Goal: Task Accomplishment & Management: Complete application form

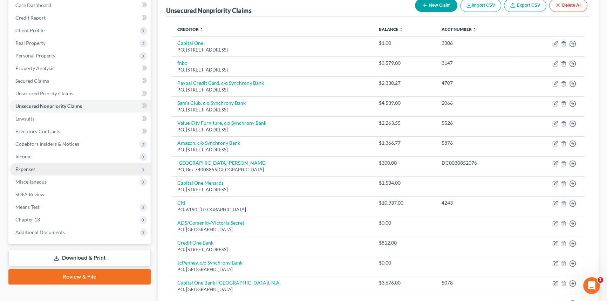
click at [35, 168] on span "Expenses" at bounding box center [25, 169] width 20 height 6
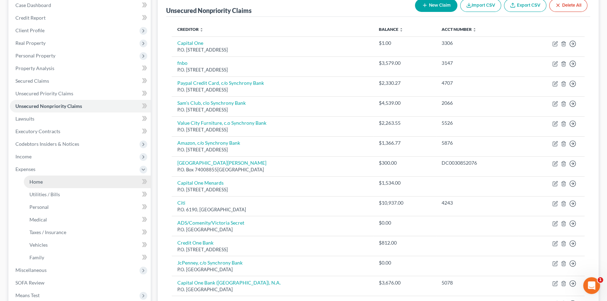
click at [35, 179] on span "Home" at bounding box center [35, 182] width 13 height 6
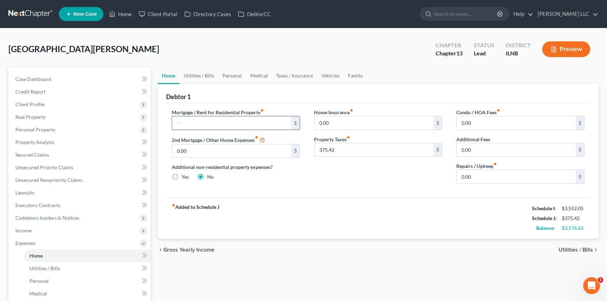
click at [193, 123] on input "text" at bounding box center [231, 122] width 119 height 13
type input "1,442.94"
click at [563, 251] on span "Utilities / Bills" at bounding box center [575, 250] width 34 height 6
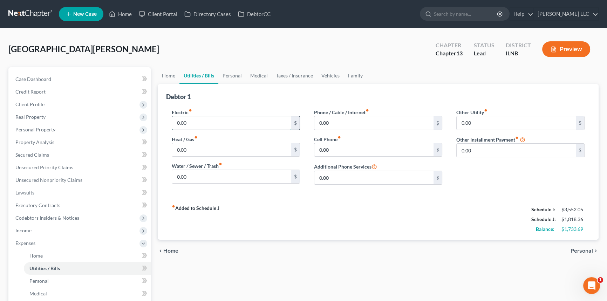
click at [202, 124] on input "0.00" at bounding box center [231, 122] width 119 height 13
type input "19.00"
click at [480, 119] on input "0.00" at bounding box center [515, 122] width 119 height 13
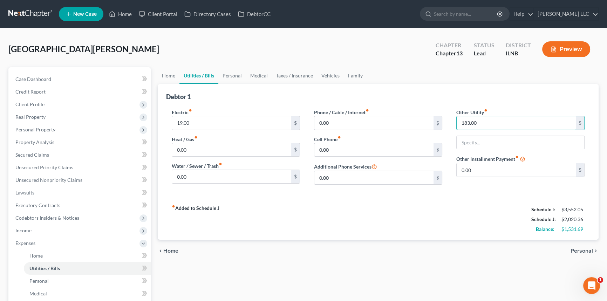
type input "183.00"
click at [482, 203] on div "fiber_manual_record Added to Schedule J Schedule I: $3,552.05 Schedule J: $2,02…" at bounding box center [378, 219] width 424 height 41
click at [486, 140] on input "text" at bounding box center [519, 142] width 127 height 13
type input "Solar Panels"
click at [205, 175] on input "0.00" at bounding box center [231, 176] width 119 height 13
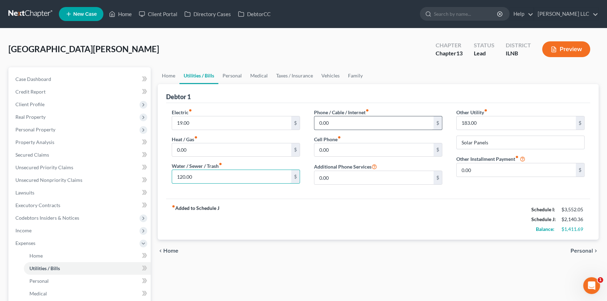
type input "120.00"
click at [341, 119] on input "0.00" at bounding box center [373, 122] width 119 height 13
click at [336, 149] on input "0.00" at bounding box center [373, 149] width 119 height 13
type input "76.00"
click at [332, 118] on input "0.00" at bounding box center [373, 122] width 119 height 13
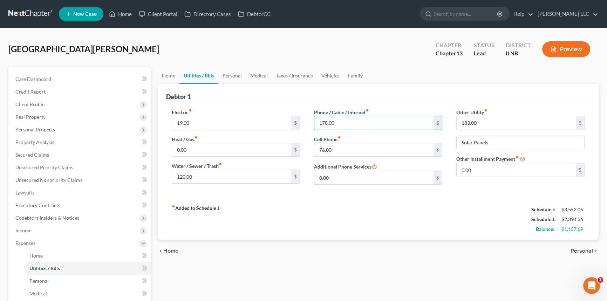
type input "178.00"
click at [579, 250] on span "Personal" at bounding box center [581, 251] width 22 height 6
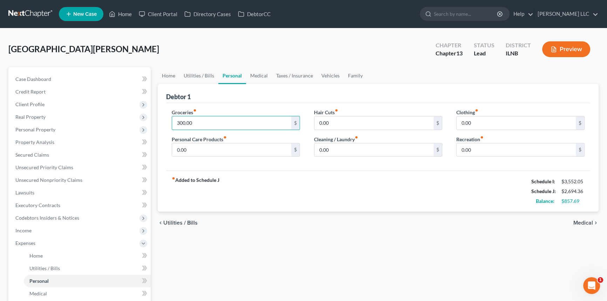
type input "300.00"
click at [579, 221] on span "Medical" at bounding box center [583, 223] width 20 height 6
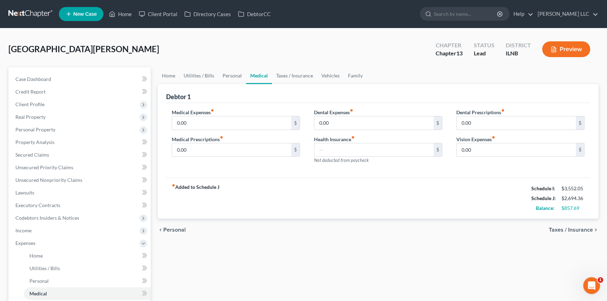
click at [573, 227] on span "Taxes / Insurance" at bounding box center [571, 230] width 44 height 6
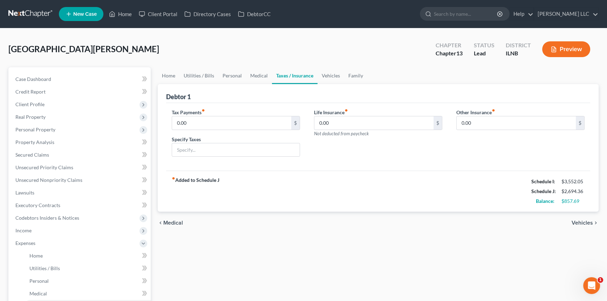
click at [584, 225] on div "chevron_left Medical Vehicles chevron_right" at bounding box center [378, 223] width 441 height 22
click at [585, 221] on span "Vehicles" at bounding box center [581, 223] width 21 height 6
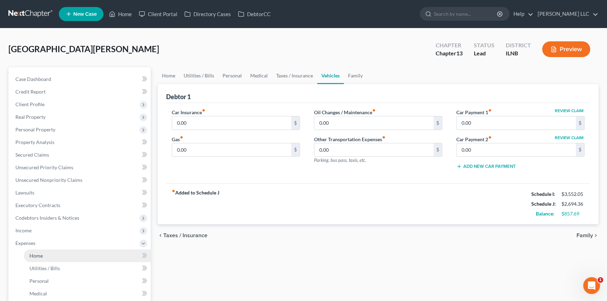
click at [38, 260] on link "Home" at bounding box center [87, 255] width 127 height 13
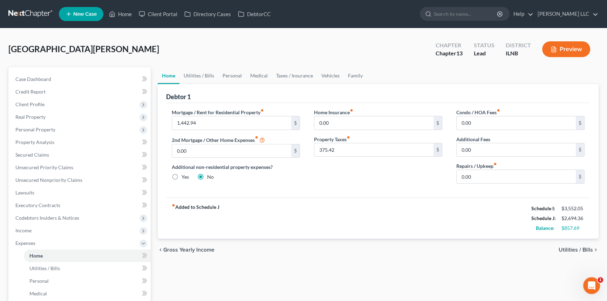
click at [585, 251] on span "Utilities / Bills" at bounding box center [575, 250] width 34 height 6
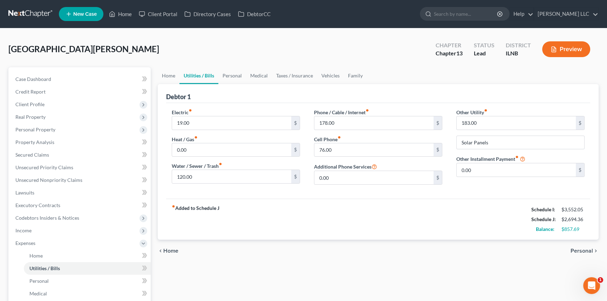
click at [591, 249] on span "Personal" at bounding box center [581, 251] width 22 height 6
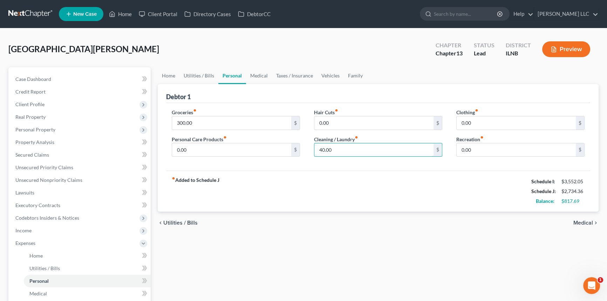
type input "40.00"
click at [204, 154] on input "0.00" at bounding box center [231, 149] width 119 height 13
type input "100.00"
click at [584, 221] on span "Medical" at bounding box center [583, 223] width 20 height 6
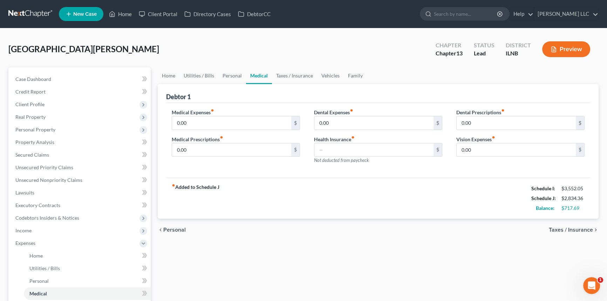
click at [579, 228] on span "Taxes / Insurance" at bounding box center [571, 230] width 44 height 6
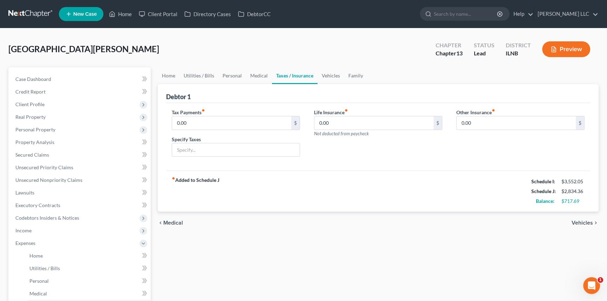
click at [578, 223] on span "Vehicles" at bounding box center [581, 223] width 21 height 6
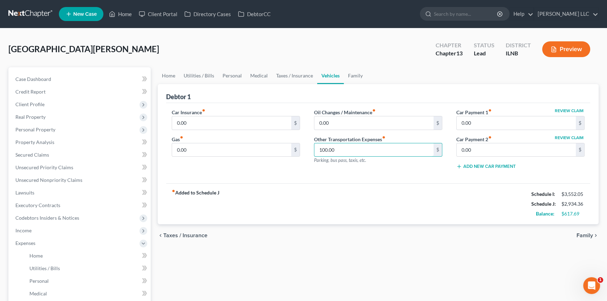
type input "100.00"
drag, startPoint x: 172, startPoint y: 76, endPoint x: 258, endPoint y: 76, distance: 86.2
click at [172, 76] on link "Home" at bounding box center [169, 75] width 22 height 17
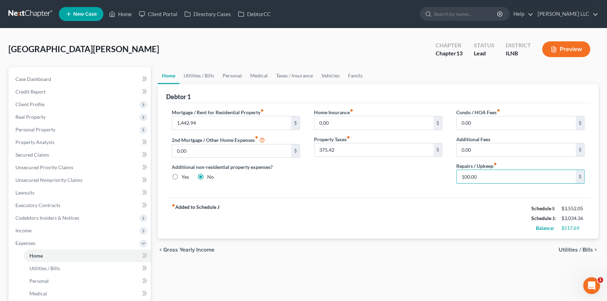
type input "100.00"
drag, startPoint x: 202, startPoint y: 73, endPoint x: 226, endPoint y: 80, distance: 25.0
click at [202, 73] on link "Utilities / Bills" at bounding box center [198, 75] width 39 height 17
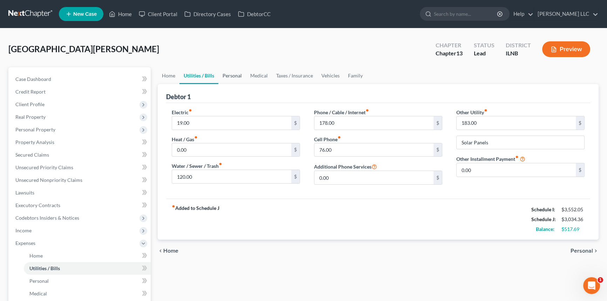
click at [234, 74] on link "Personal" at bounding box center [232, 75] width 28 height 17
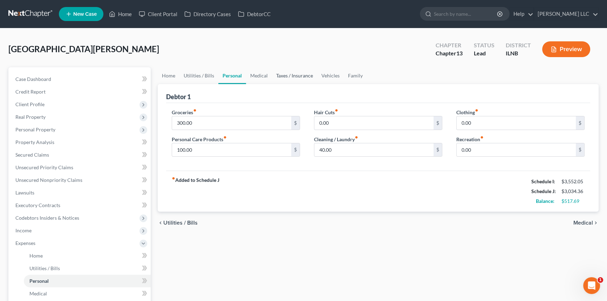
click at [284, 73] on link "Taxes / Insurance" at bounding box center [294, 75] width 45 height 17
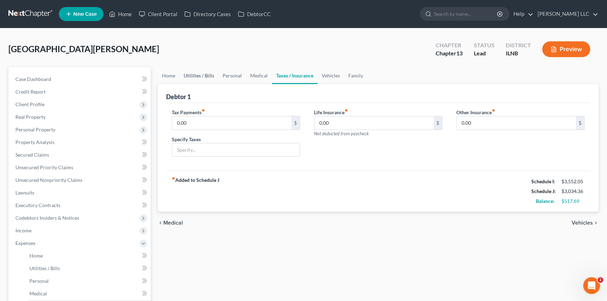
click at [187, 74] on link "Utilities / Bills" at bounding box center [198, 75] width 39 height 17
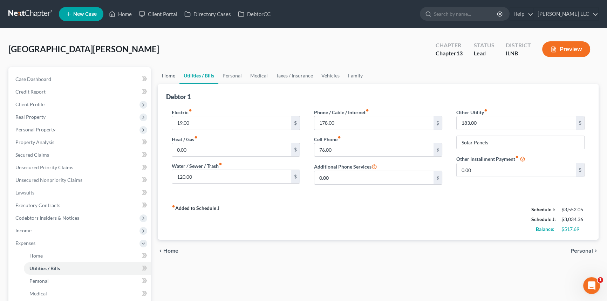
click at [164, 73] on link "Home" at bounding box center [169, 75] width 22 height 17
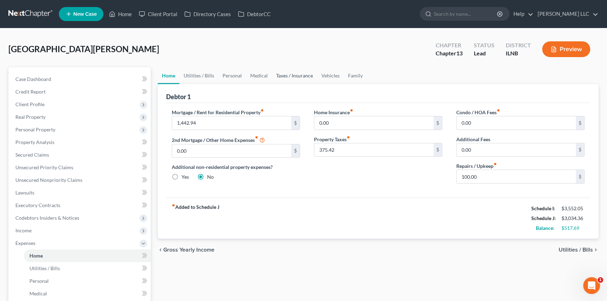
click at [277, 74] on link "Taxes / Insurance" at bounding box center [294, 75] width 45 height 17
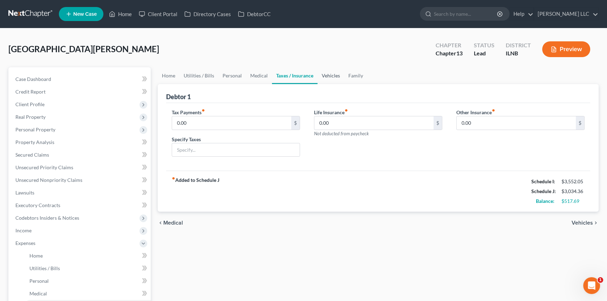
click at [335, 75] on link "Vehicles" at bounding box center [330, 75] width 27 height 17
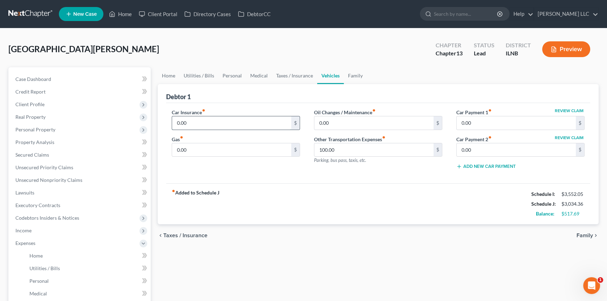
click at [260, 124] on input "0.00" at bounding box center [231, 122] width 119 height 13
type input "155.00"
click at [337, 119] on input "0.00" at bounding box center [373, 122] width 119 height 13
type input "13.00"
click at [195, 147] on input "0.00" at bounding box center [231, 149] width 119 height 13
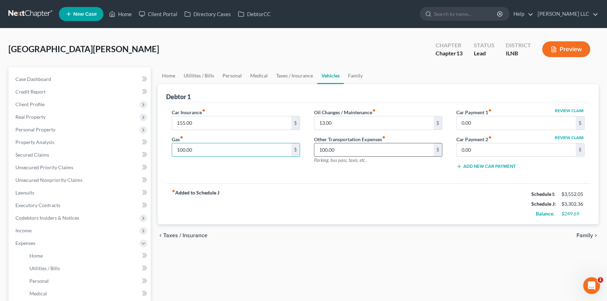
type input "100.00"
type input "532.00"
click at [476, 154] on input "0.00" at bounding box center [515, 149] width 119 height 13
type input "285.00"
click at [578, 235] on span "Family" at bounding box center [584, 236] width 16 height 6
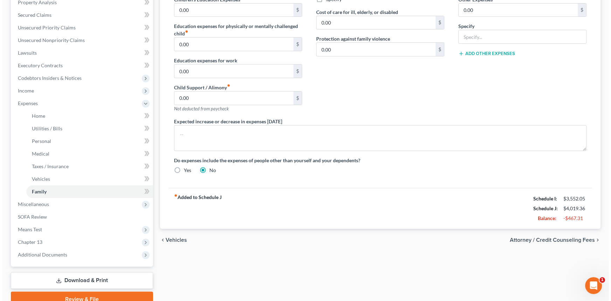
scroll to position [141, 0]
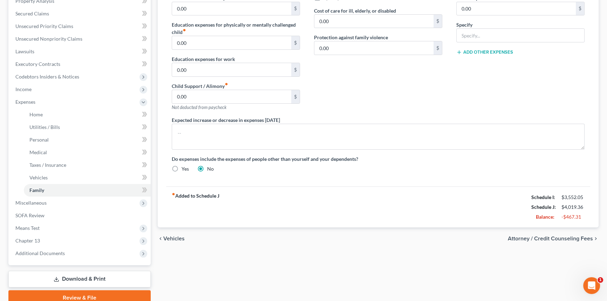
click at [517, 238] on span "Attorney / Credit Counseling Fees" at bounding box center [550, 239] width 85 height 6
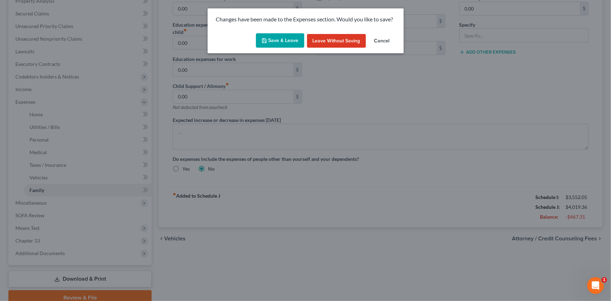
click at [283, 38] on button "Save & Leave" at bounding box center [280, 40] width 48 height 15
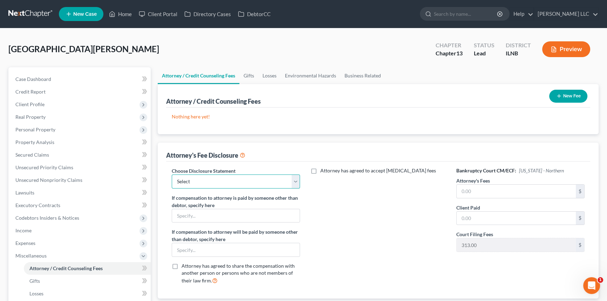
click at [298, 178] on select "Select [PERSON_NAME] LLC" at bounding box center [236, 181] width 128 height 14
select select "0"
click at [172, 174] on select "Select [PERSON_NAME] LLC" at bounding box center [236, 181] width 128 height 14
click at [298, 184] on select "Select [PERSON_NAME] LLC" at bounding box center [236, 181] width 128 height 14
drag, startPoint x: 298, startPoint y: 184, endPoint x: 294, endPoint y: 185, distance: 3.7
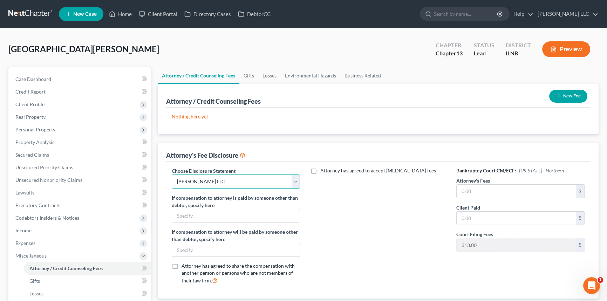
click at [298, 184] on select "Select [PERSON_NAME] LLC" at bounding box center [236, 181] width 128 height 14
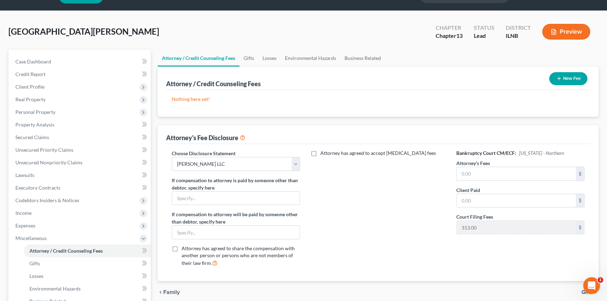
click at [574, 79] on button "New Fee" at bounding box center [568, 78] width 38 height 13
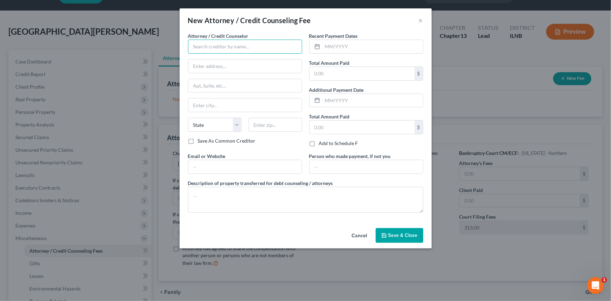
click at [259, 48] on input "text" at bounding box center [245, 47] width 114 height 14
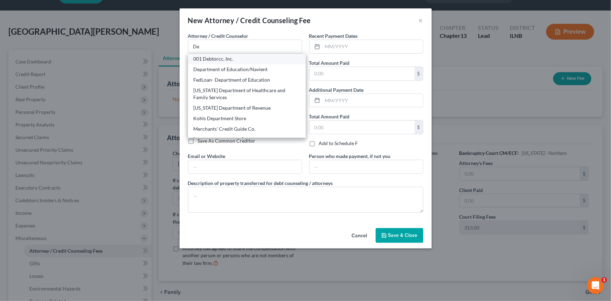
click at [233, 60] on div "001 Debtorcc, Inc." at bounding box center [247, 58] width 106 height 7
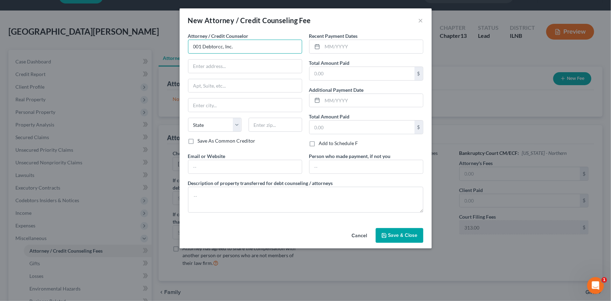
click at [241, 46] on input "001 Debtorcc, Inc." at bounding box center [245, 47] width 114 height 14
type input "0"
click at [212, 60] on div "001 Debtorcc, Inc." at bounding box center [230, 58] width 73 height 7
type input "001 Debtorcc, Inc."
drag, startPoint x: 336, startPoint y: 75, endPoint x: 342, endPoint y: 70, distance: 8.2
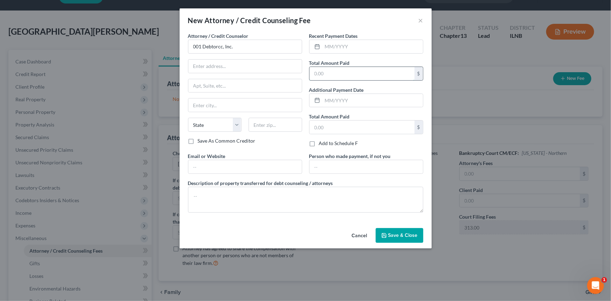
click at [336, 75] on input "text" at bounding box center [362, 73] width 105 height 13
type input "20.00"
click at [346, 126] on input "text" at bounding box center [362, 126] width 105 height 13
type input "20.00"
click at [402, 236] on span "Save & Close" at bounding box center [402, 235] width 29 height 6
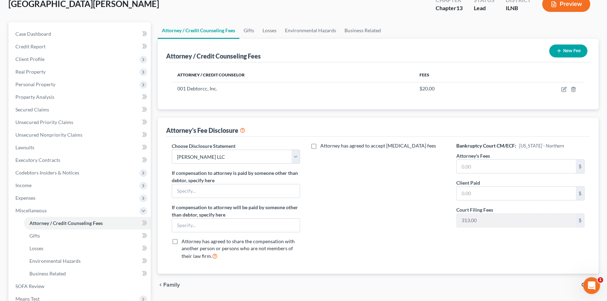
scroll to position [53, 0]
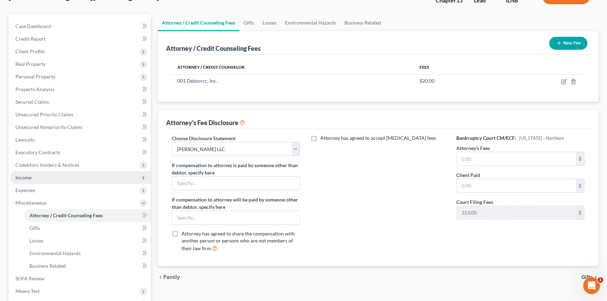
click at [29, 179] on span "Income" at bounding box center [80, 177] width 141 height 13
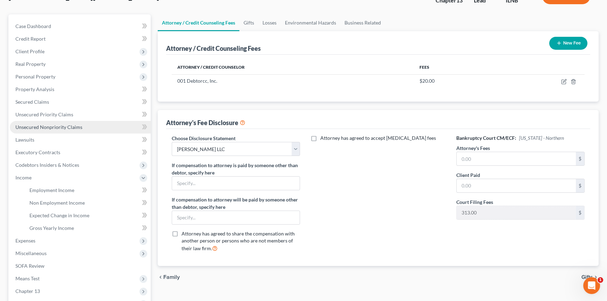
click at [33, 126] on span "Unsecured Nonpriority Claims" at bounding box center [48, 127] width 67 height 6
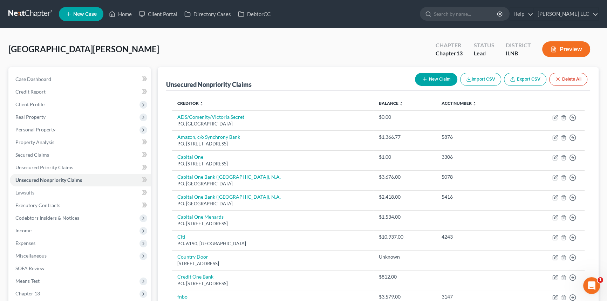
click at [443, 80] on button "New Claim" at bounding box center [436, 79] width 42 height 13
select select "0"
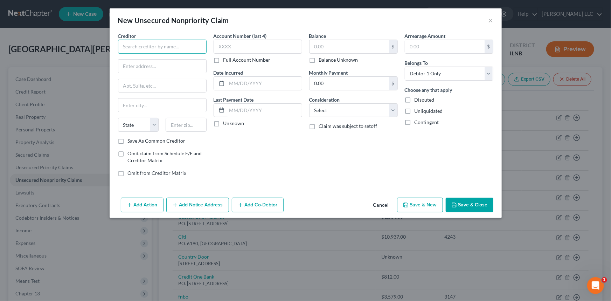
click at [159, 46] on input "text" at bounding box center [162, 47] width 89 height 14
type input "EIAM Financial Services"
click at [242, 43] on input "text" at bounding box center [258, 47] width 89 height 14
type input "6699"
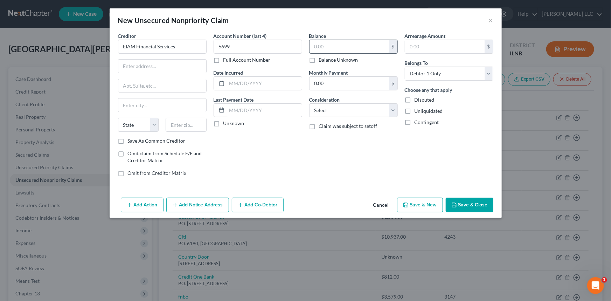
click at [321, 47] on input "text" at bounding box center [350, 46] width 80 height 13
type input "441.00"
click at [465, 207] on button "Save & Close" at bounding box center [470, 205] width 48 height 15
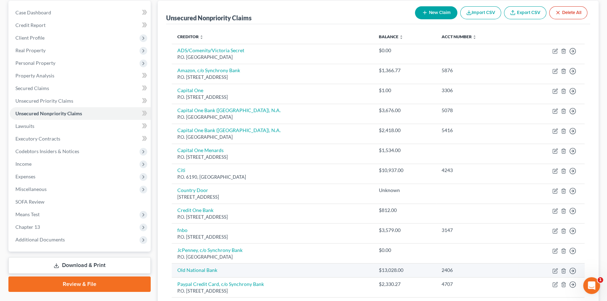
scroll to position [53, 0]
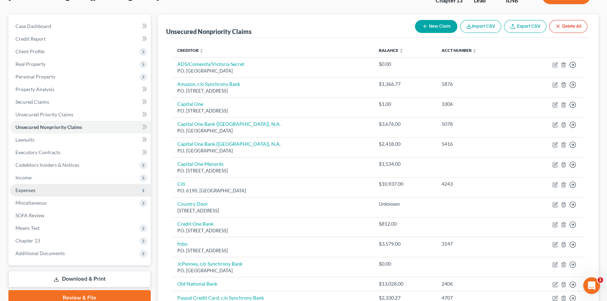
drag, startPoint x: 20, startPoint y: 191, endPoint x: 27, endPoint y: 191, distance: 6.7
click at [20, 191] on span "Expenses" at bounding box center [25, 190] width 20 height 6
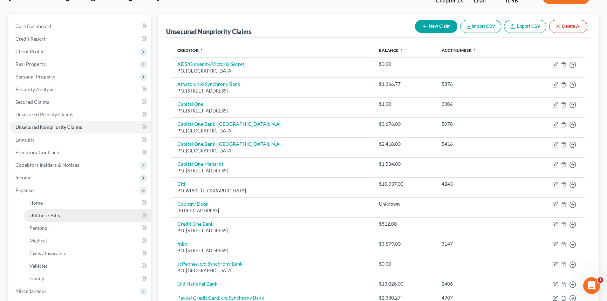
click at [47, 214] on span "Utilities / Bills" at bounding box center [44, 215] width 30 height 6
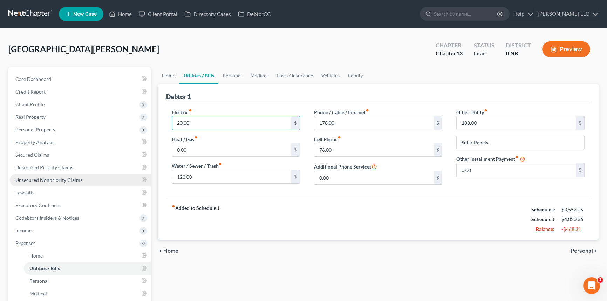
type input "20.00"
click at [42, 179] on span "Unsecured Nonpriority Claims" at bounding box center [48, 180] width 67 height 6
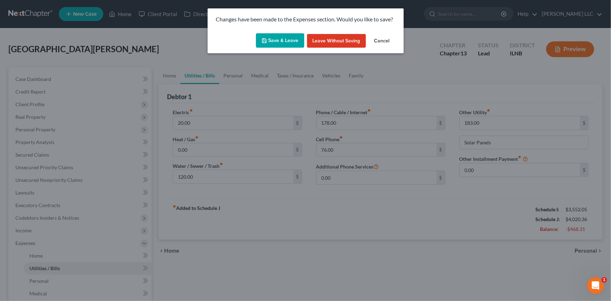
click at [274, 41] on button "Save & Leave" at bounding box center [280, 40] width 48 height 15
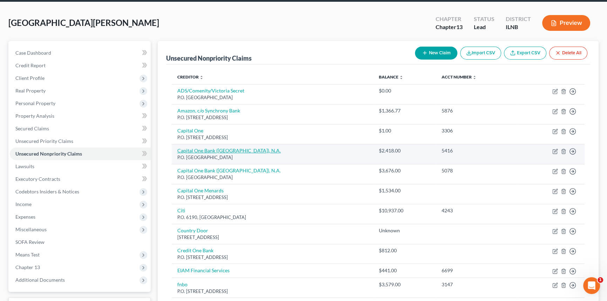
scroll to position [35, 0]
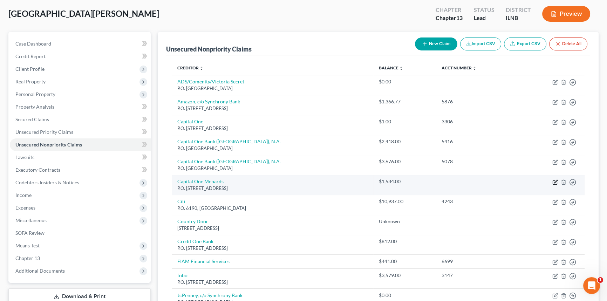
click at [553, 180] on icon "button" at bounding box center [555, 182] width 6 height 6
select select "46"
select select "2"
select select "0"
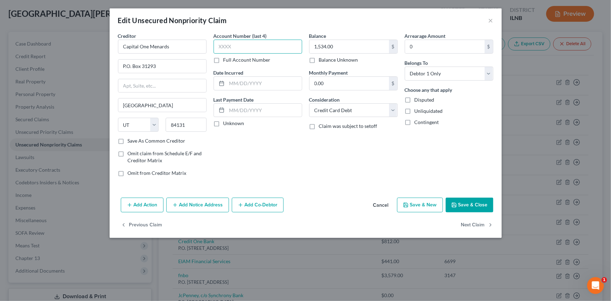
click at [240, 44] on input "text" at bounding box center [258, 47] width 89 height 14
type input "7849"
click at [471, 204] on button "Save & Close" at bounding box center [470, 205] width 48 height 15
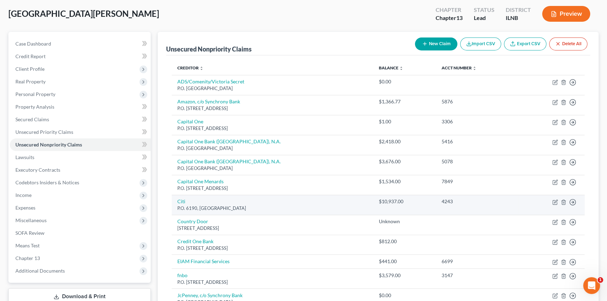
scroll to position [53, 0]
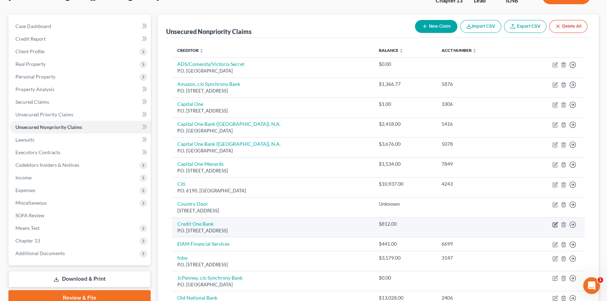
click at [556, 224] on icon "button" at bounding box center [555, 225] width 6 height 6
select select "31"
select select "2"
select select "0"
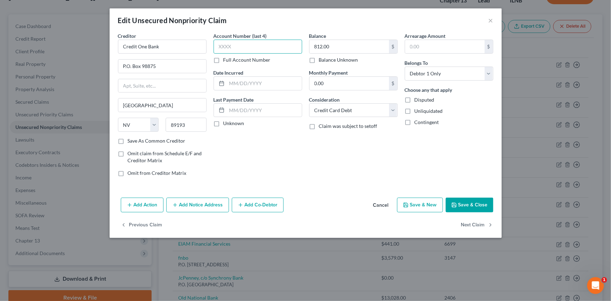
click at [276, 46] on input "text" at bounding box center [258, 47] width 89 height 14
type input "3069"
click at [462, 201] on button "Save & Close" at bounding box center [470, 205] width 48 height 15
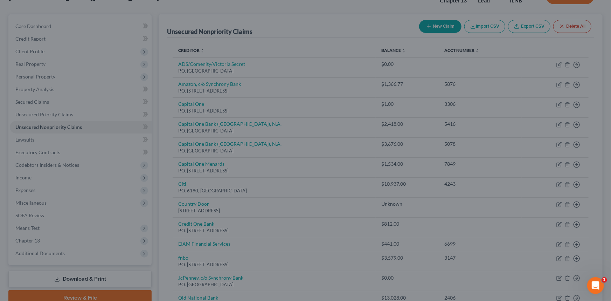
type input "0"
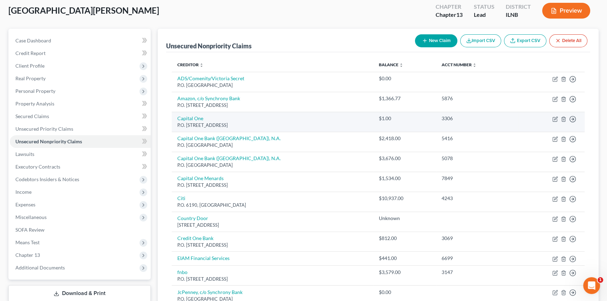
scroll to position [0, 0]
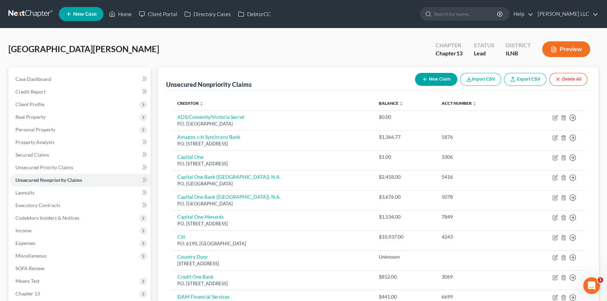
click at [435, 79] on button "New Claim" at bounding box center [436, 79] width 42 height 13
select select "0"
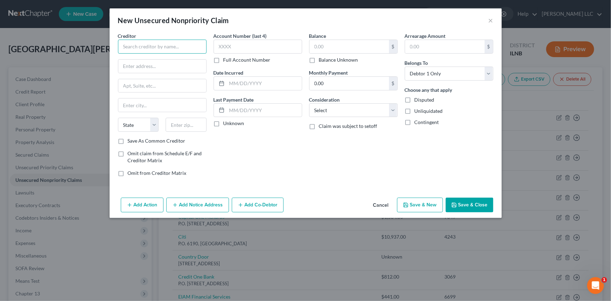
click at [184, 49] on input "text" at bounding box center [162, 47] width 89 height 14
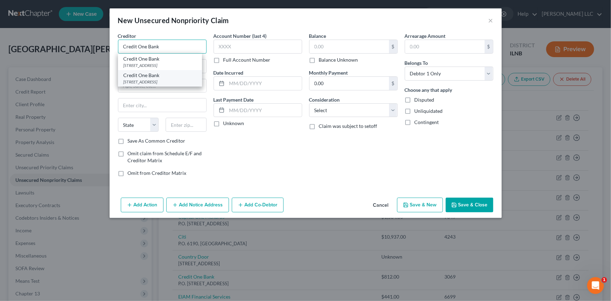
type input "Credit One Bank"
click at [167, 85] on div "[STREET_ADDRESS]" at bounding box center [160, 82] width 73 height 6
type input "PO Box 98875"
type input "[GEOGRAPHIC_DATA]"
select select "31"
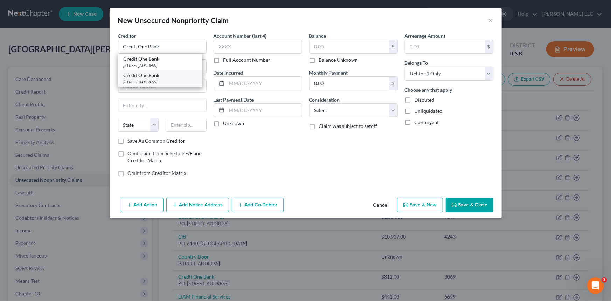
type input "89193"
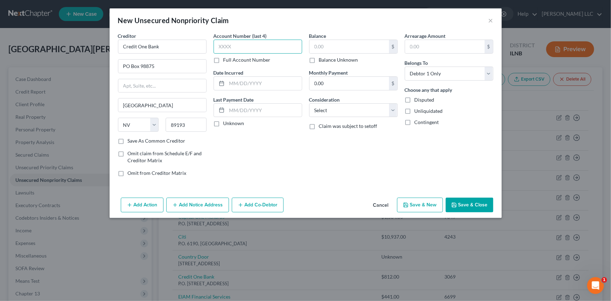
click at [242, 46] on input "text" at bounding box center [258, 47] width 89 height 14
type input "8567"
click at [323, 43] on input "text" at bounding box center [350, 46] width 80 height 13
type input "969.00"
click at [395, 107] on select "Select Cable / Satellite Services Collection Agency Credit Card Debt Debt Couns…" at bounding box center [353, 110] width 89 height 14
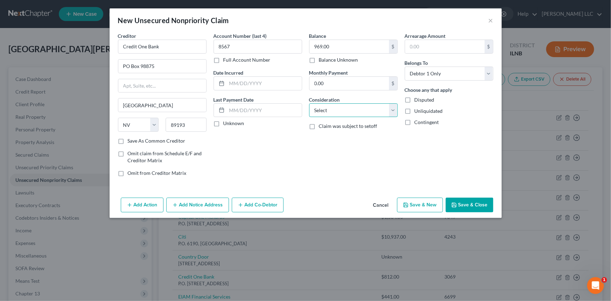
select select "2"
click at [309, 103] on select "Select Cable / Satellite Services Collection Agency Credit Card Debt Debt Couns…" at bounding box center [353, 110] width 89 height 14
click at [459, 205] on button "Save & Close" at bounding box center [470, 205] width 48 height 15
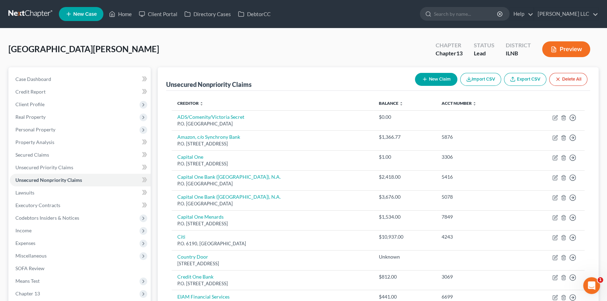
click at [444, 81] on button "New Claim" at bounding box center [436, 79] width 42 height 13
select select "0"
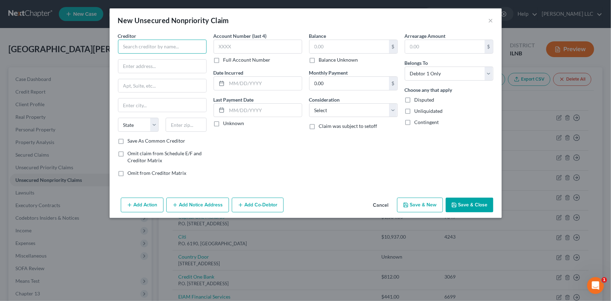
click at [180, 43] on input "text" at bounding box center [162, 47] width 89 height 14
click at [267, 48] on input "text" at bounding box center [258, 47] width 89 height 14
type input "9864"
click at [163, 47] on input "text" at bounding box center [162, 47] width 89 height 14
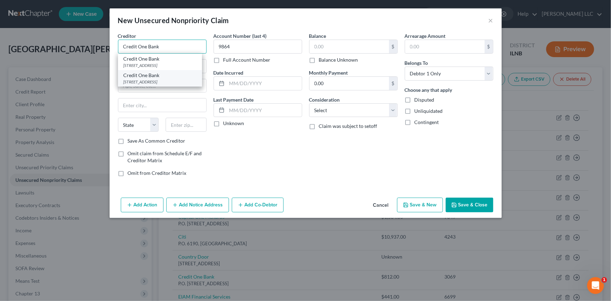
type input "Credit One Bank"
click at [152, 79] on div "Credit One Bank" at bounding box center [160, 75] width 73 height 7
type input "PO Box 98875"
type input "[GEOGRAPHIC_DATA]"
select select "31"
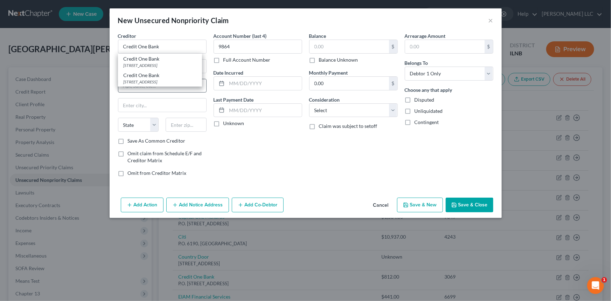
type input "89193"
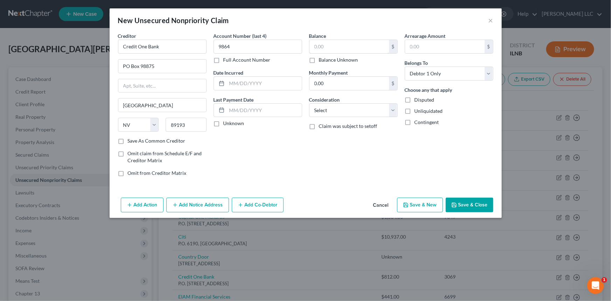
drag, startPoint x: 337, startPoint y: 46, endPoint x: 334, endPoint y: 62, distance: 16.7
click at [337, 45] on input "text" at bounding box center [350, 46] width 80 height 13
type input "1,505.00"
drag, startPoint x: 397, startPoint y: 108, endPoint x: 374, endPoint y: 116, distance: 24.0
click at [397, 108] on select "Select Cable / Satellite Services Collection Agency Credit Card Debt Debt Couns…" at bounding box center [353, 110] width 89 height 14
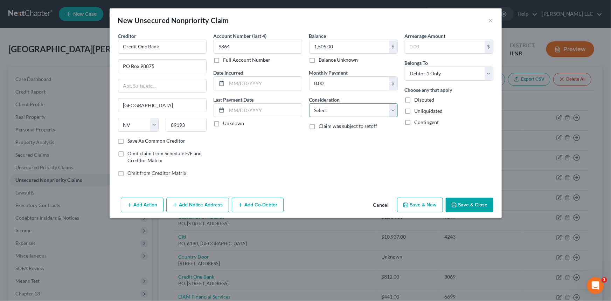
select select "2"
click at [309, 103] on select "Select Cable / Satellite Services Collection Agency Credit Card Debt Debt Couns…" at bounding box center [353, 110] width 89 height 14
click at [467, 203] on button "Save & Close" at bounding box center [470, 205] width 48 height 15
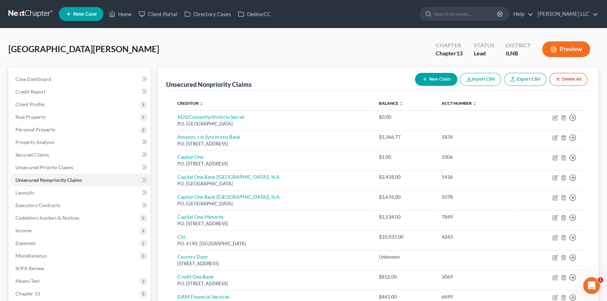
click at [431, 79] on button "New Claim" at bounding box center [436, 79] width 42 height 13
select select "0"
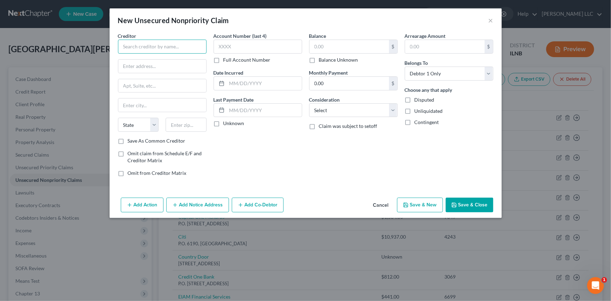
click at [132, 46] on input "text" at bounding box center [162, 47] width 89 height 14
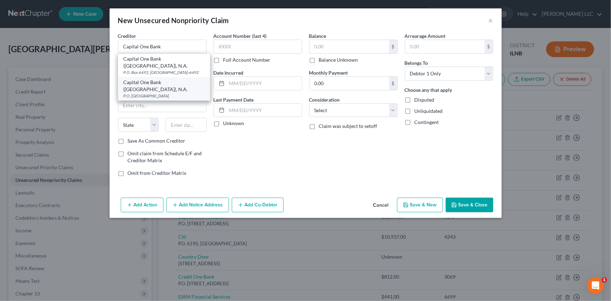
click at [157, 81] on div "Capital One Bank ([GEOGRAPHIC_DATA]), N.A." at bounding box center [164, 86] width 81 height 14
type input "Capital One Bank ([GEOGRAPHIC_DATA]), N.A."
type input "P.O. Box 85015"
type input "[GEOGRAPHIC_DATA]"
select select "48"
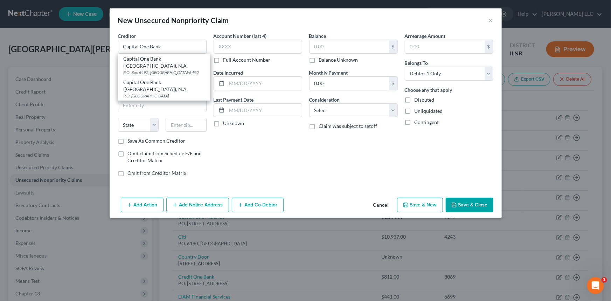
type input "23285"
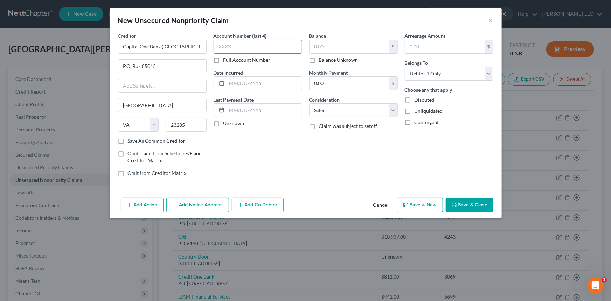
click at [238, 45] on input "text" at bounding box center [258, 47] width 89 height 14
type input "3734"
click at [329, 43] on input "text" at bounding box center [350, 46] width 80 height 13
type input "1,505.00"
click at [319, 57] on label "Balance Unknown" at bounding box center [338, 59] width 39 height 7
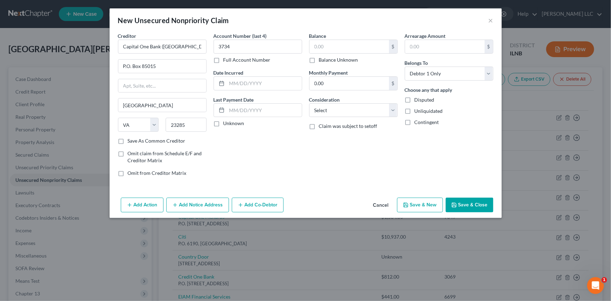
click at [322, 57] on input "Balance Unknown" at bounding box center [324, 58] width 5 height 5
checkbox input "true"
type input "0.00"
click at [395, 111] on select "Select Cable / Satellite Services Collection Agency Credit Card Debt Debt Couns…" at bounding box center [353, 110] width 89 height 14
select select "2"
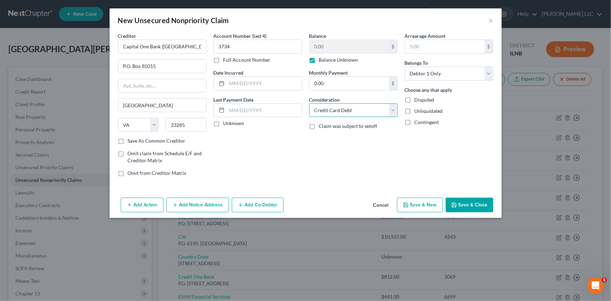
click at [309, 103] on select "Select Cable / Satellite Services Collection Agency Credit Card Debt Debt Couns…" at bounding box center [353, 110] width 89 height 14
click at [470, 199] on button "Save & Close" at bounding box center [470, 205] width 48 height 15
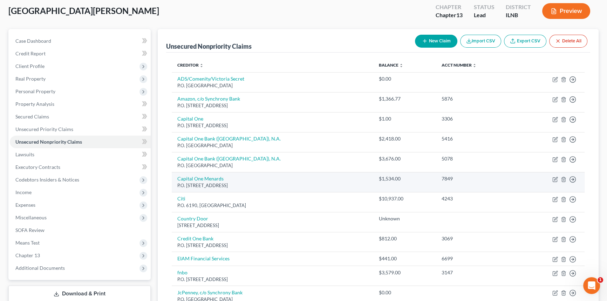
scroll to position [35, 0]
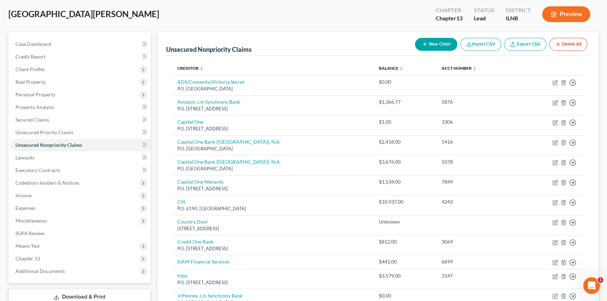
click at [422, 42] on icon "button" at bounding box center [425, 44] width 6 height 6
select select "0"
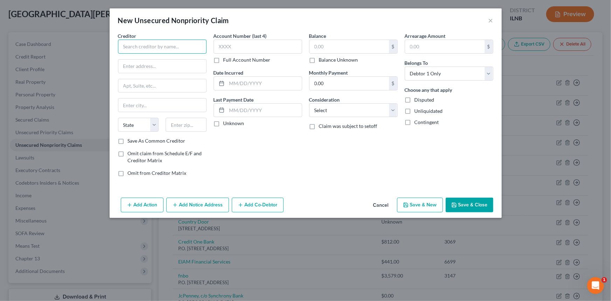
click at [173, 46] on input "text" at bounding box center [162, 47] width 89 height 14
type input "BMO [PERSON_NAME]"
drag, startPoint x: 489, startPoint y: 20, endPoint x: 490, endPoint y: 32, distance: 12.3
click at [489, 19] on button "×" at bounding box center [491, 20] width 5 height 8
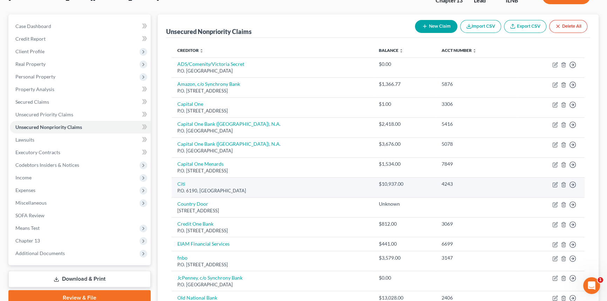
scroll to position [70, 0]
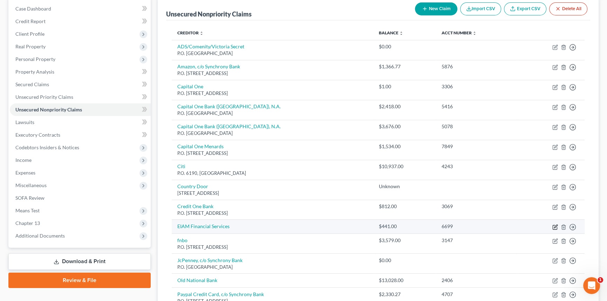
click at [554, 226] on icon "button" at bounding box center [555, 226] width 3 height 3
select select "0"
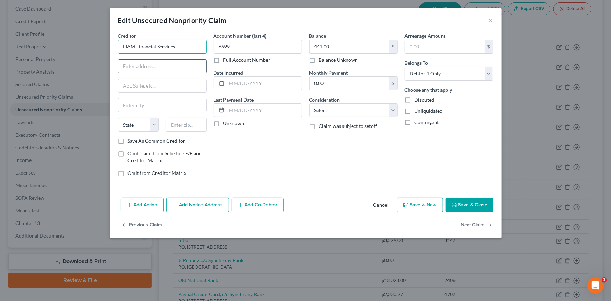
drag, startPoint x: 136, startPoint y: 46, endPoint x: 140, endPoint y: 64, distance: 18.6
click at [135, 47] on input "EIAM Financial Services" at bounding box center [162, 47] width 89 height 14
type input "ELAN Financial Services"
click at [464, 203] on button "Save & Close" at bounding box center [470, 205] width 48 height 15
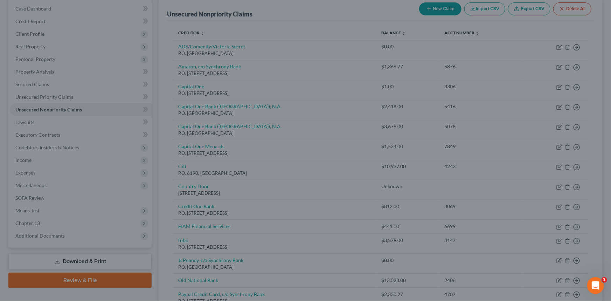
type input "0"
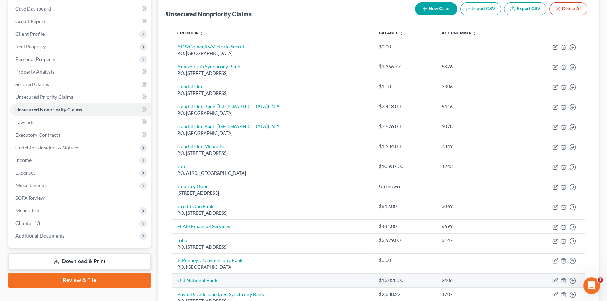
click at [378, 284] on td "$13,028.00" at bounding box center [404, 281] width 63 height 14
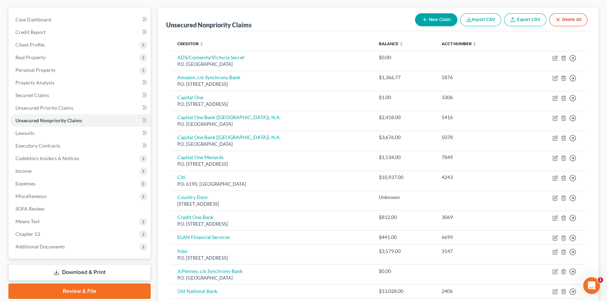
scroll to position [42, 0]
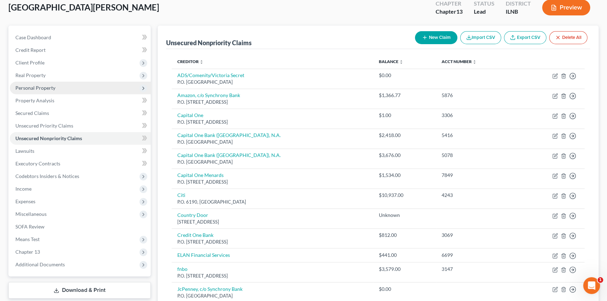
click at [55, 87] on span "Personal Property" at bounding box center [80, 88] width 141 height 13
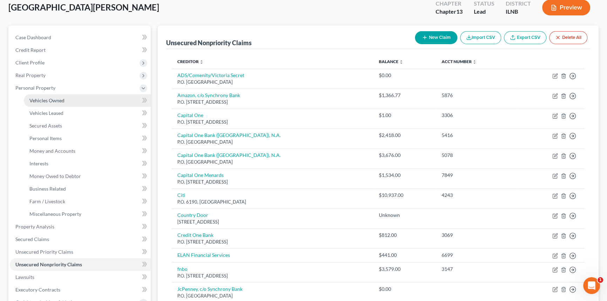
click at [50, 103] on link "Vehicles Owned" at bounding box center [87, 100] width 127 height 13
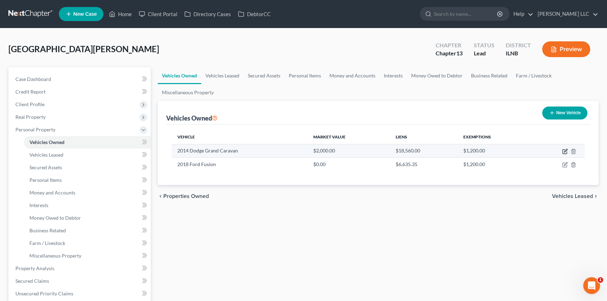
click at [565, 150] on icon "button" at bounding box center [565, 152] width 6 height 6
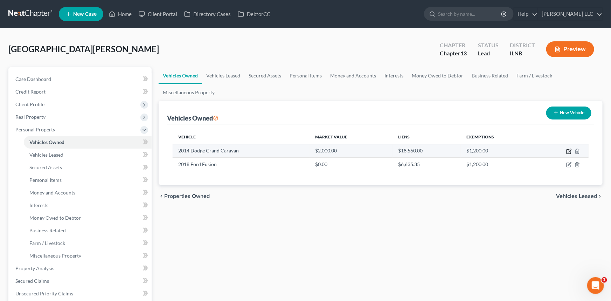
select select "0"
select select "12"
select select "2"
select select "0"
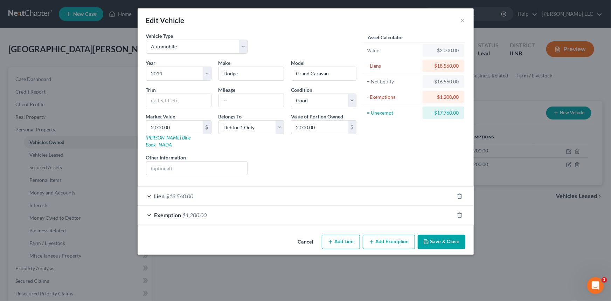
click at [146, 187] on div "Lien $18,560.00" at bounding box center [296, 196] width 317 height 19
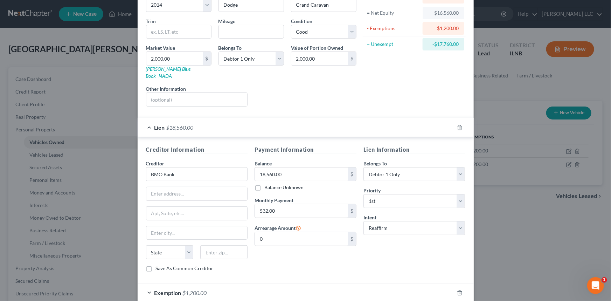
scroll to position [70, 0]
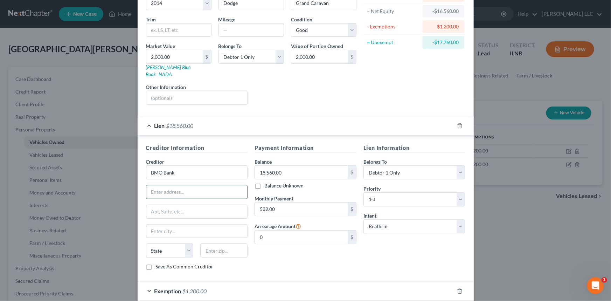
click at [172, 186] on input "text" at bounding box center [196, 191] width 101 height 13
type input "P.O. Box 2035"
click at [174, 225] on input "text" at bounding box center [196, 231] width 101 height 13
type input "[GEOGRAPHIC_DATA]"
select select "52"
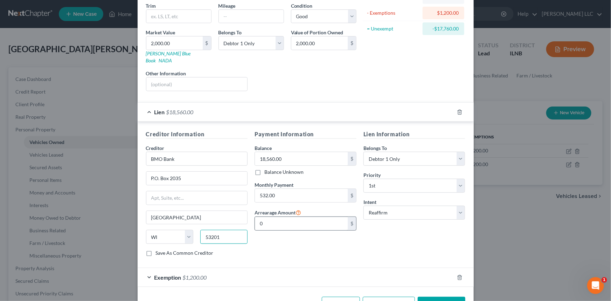
scroll to position [88, 0]
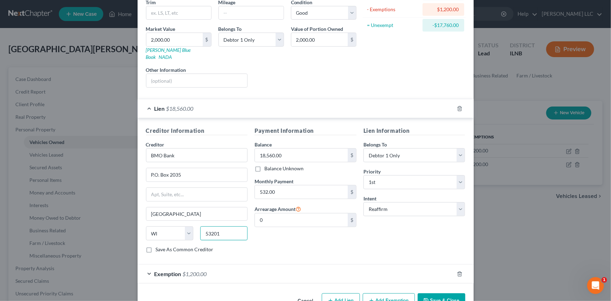
type input "53201"
click at [427, 294] on button "Save & Close" at bounding box center [442, 300] width 48 height 15
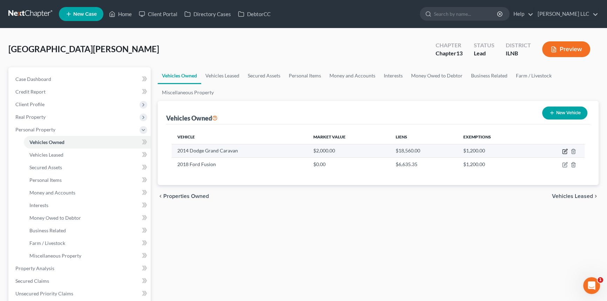
click at [563, 150] on icon "button" at bounding box center [564, 152] width 4 height 4
select select "0"
select select "12"
select select "2"
select select "0"
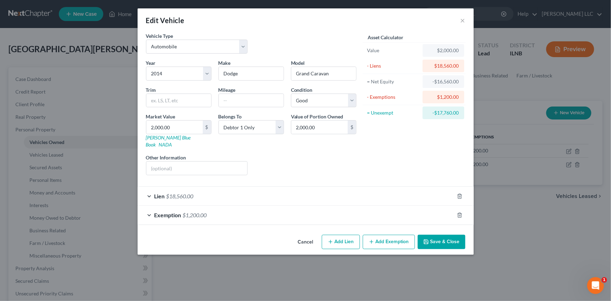
click at [148, 187] on div "Lien $18,560.00" at bounding box center [296, 196] width 317 height 19
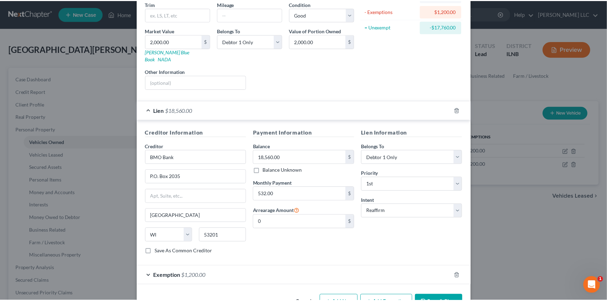
scroll to position [88, 0]
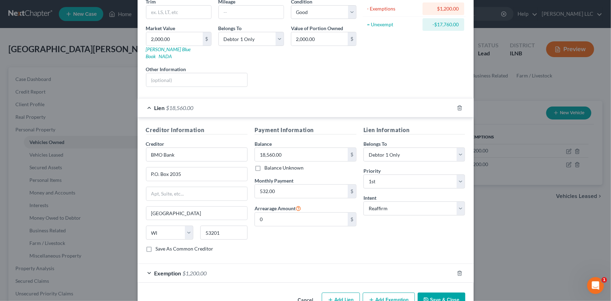
click at [442, 292] on button "Save & Close" at bounding box center [442, 299] width 48 height 15
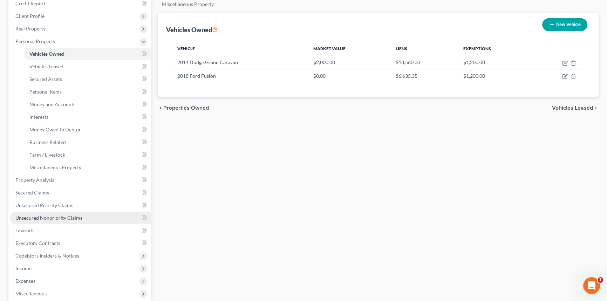
click at [43, 216] on span "Unsecured Nonpriority Claims" at bounding box center [48, 218] width 67 height 6
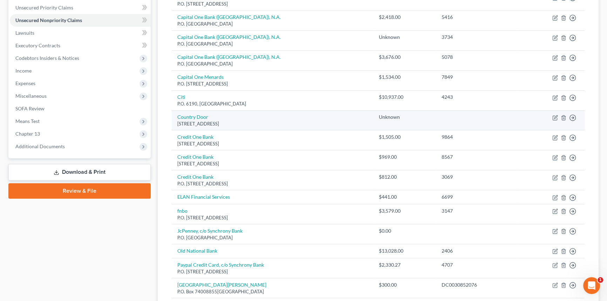
scroll to position [194, 0]
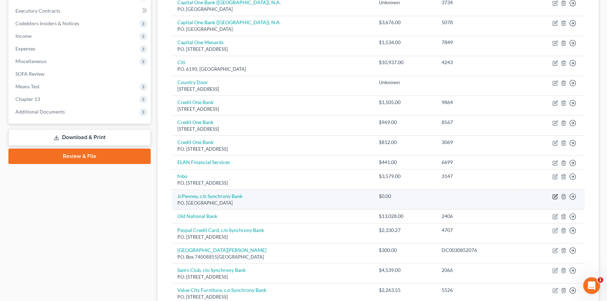
click at [554, 196] on icon "button" at bounding box center [555, 197] width 6 height 6
select select "9"
select select "2"
select select "0"
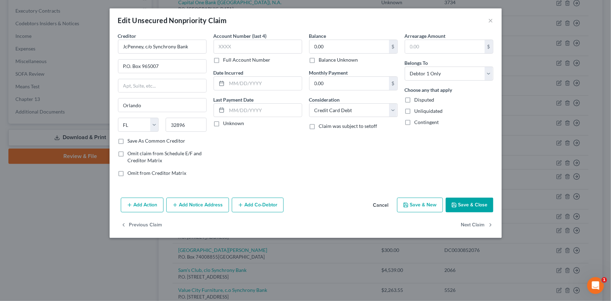
click at [223, 60] on label "Full Account Number" at bounding box center [246, 59] width 47 height 7
click at [226, 60] on input "Full Account Number" at bounding box center [228, 58] width 5 height 5
click at [229, 41] on input "text" at bounding box center [258, 47] width 89 height 14
type input "600889684133XXXX"
click at [466, 203] on button "Save & Close" at bounding box center [470, 205] width 48 height 15
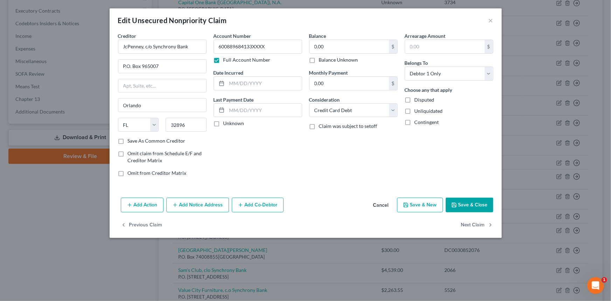
type input "0"
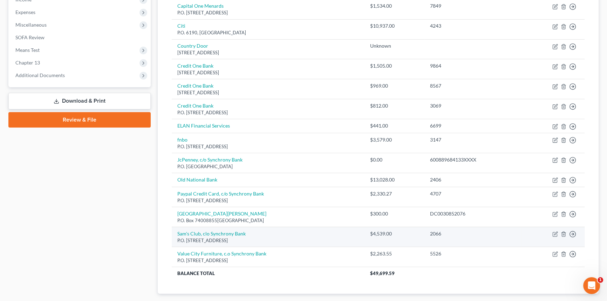
scroll to position [236, 0]
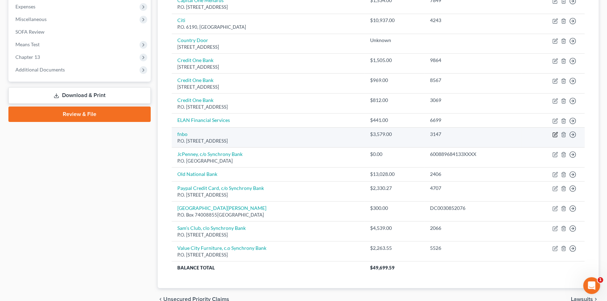
click at [556, 133] on icon "button" at bounding box center [555, 133] width 3 height 3
select select "30"
select select "2"
select select "0"
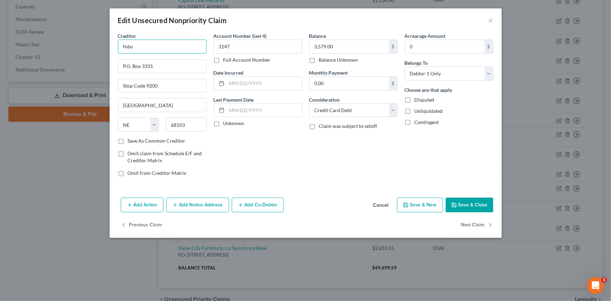
click at [136, 47] on input "fnbo" at bounding box center [162, 47] width 89 height 14
type input "f"
type input "First National Bank of Omaha"
click at [468, 200] on button "Save & Close" at bounding box center [470, 205] width 48 height 15
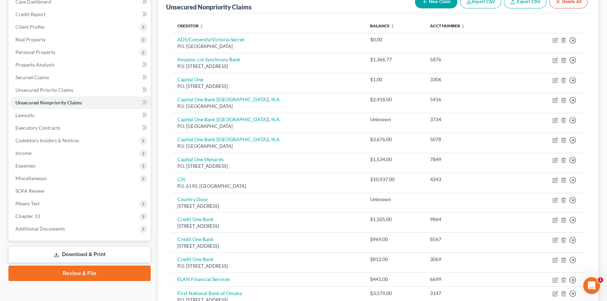
scroll to position [60, 0]
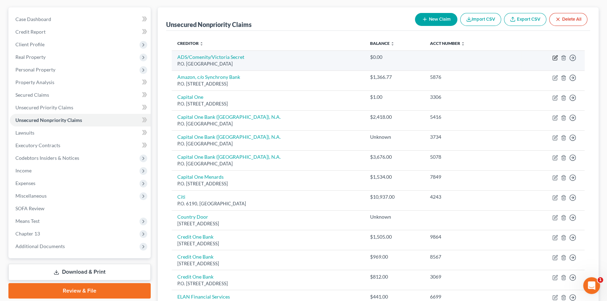
click at [552, 56] on icon "button" at bounding box center [555, 58] width 6 height 6
select select "36"
select select "2"
select select "0"
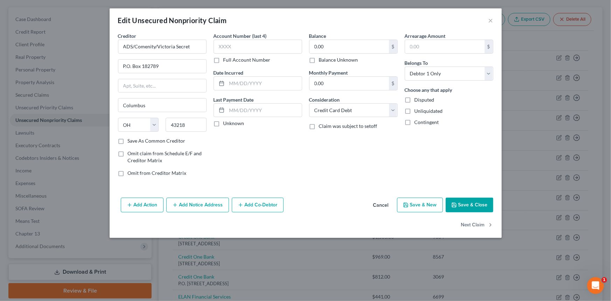
click at [223, 60] on label "Full Account Number" at bounding box center [246, 59] width 47 height 7
click at [226, 60] on input "Full Account Number" at bounding box center [228, 58] width 5 height 5
click at [232, 46] on input "text" at bounding box center [258, 47] width 89 height 14
type input "539176145875XXXX"
click at [462, 201] on button "Save & Close" at bounding box center [470, 205] width 48 height 15
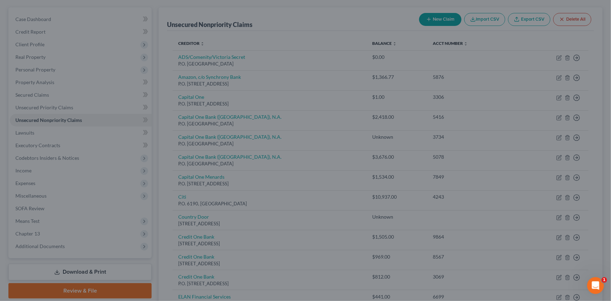
type input "0"
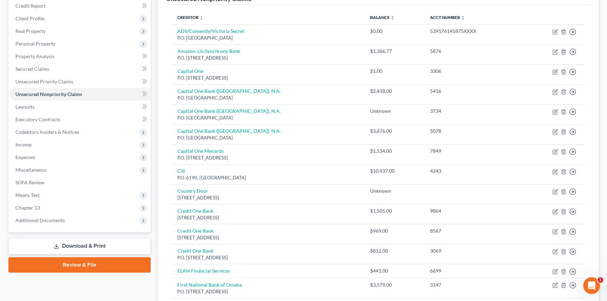
scroll to position [60, 0]
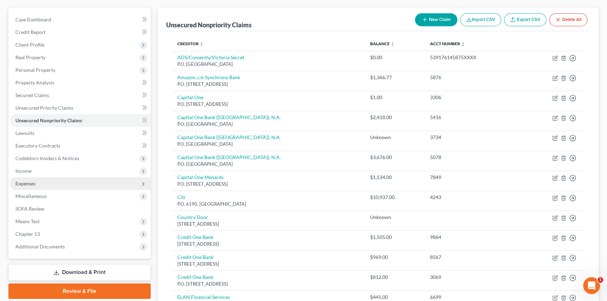
drag, startPoint x: 37, startPoint y: 183, endPoint x: 103, endPoint y: 182, distance: 65.9
click at [37, 183] on span "Expenses" at bounding box center [80, 183] width 141 height 13
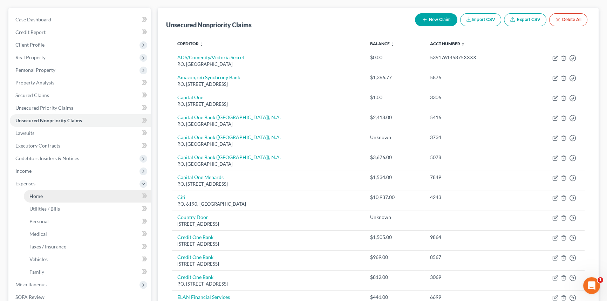
drag, startPoint x: 92, startPoint y: 196, endPoint x: 134, endPoint y: 190, distance: 42.6
click at [91, 196] on link "Home" at bounding box center [87, 196] width 127 height 13
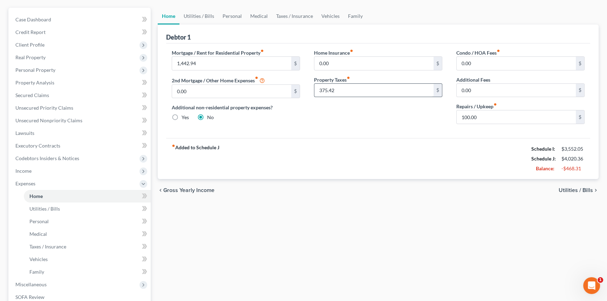
scroll to position [70, 0]
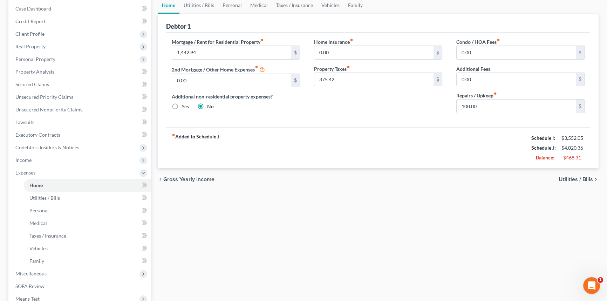
click at [577, 178] on span "Utilities / Bills" at bounding box center [575, 180] width 34 height 6
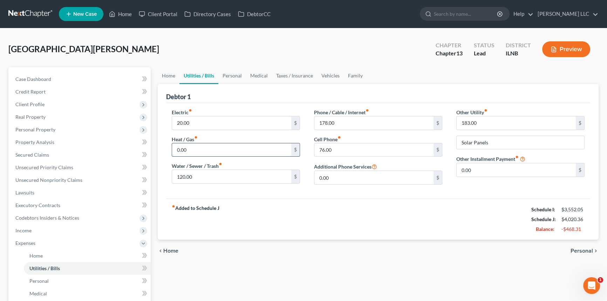
click at [203, 151] on input "0.00" at bounding box center [231, 149] width 119 height 13
type input "100.00"
click at [575, 252] on span "Personal" at bounding box center [581, 251] width 22 height 6
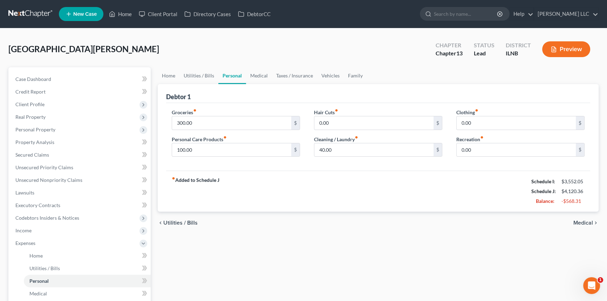
click at [580, 223] on span "Medical" at bounding box center [583, 223] width 20 height 6
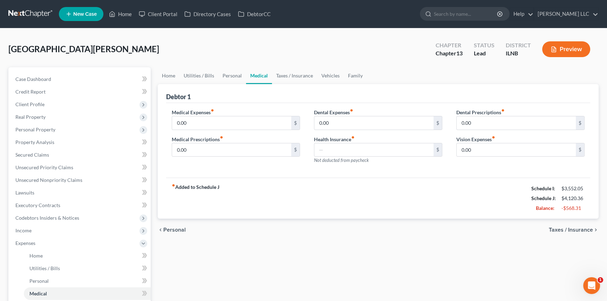
click at [557, 230] on span "Taxes / Insurance" at bounding box center [571, 230] width 44 height 6
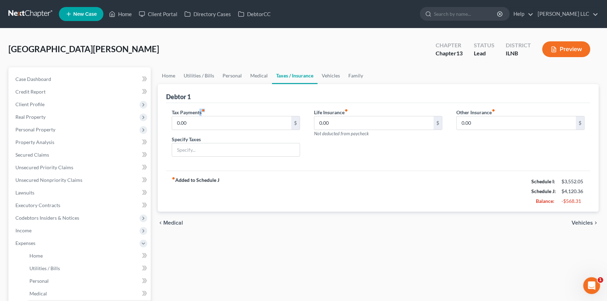
click at [207, 111] on div "Tax Payments fiber_manual_record 0.00 $" at bounding box center [236, 119] width 128 height 21
click at [414, 164] on div "Tax Payments fiber_manual_record 0.00 $ Specify Taxes Life Insurance fiber_manu…" at bounding box center [378, 137] width 424 height 68
click at [582, 223] on span "Vehicles" at bounding box center [581, 223] width 21 height 6
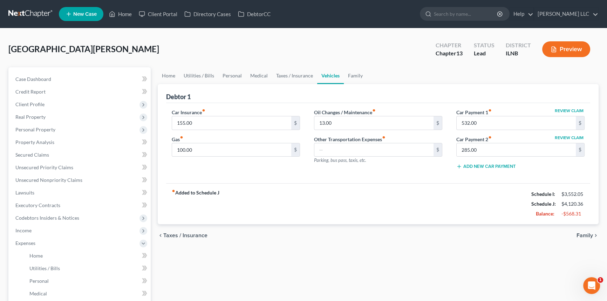
click at [582, 236] on span "Family" at bounding box center [584, 236] width 16 height 6
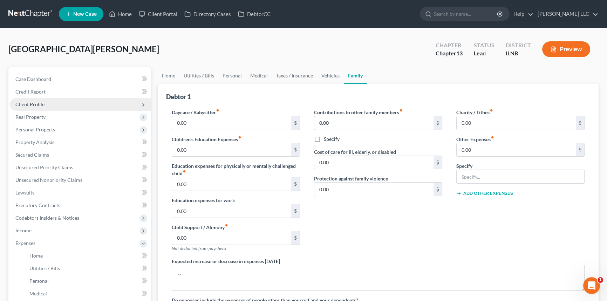
click at [38, 107] on span "Client Profile" at bounding box center [80, 104] width 141 height 13
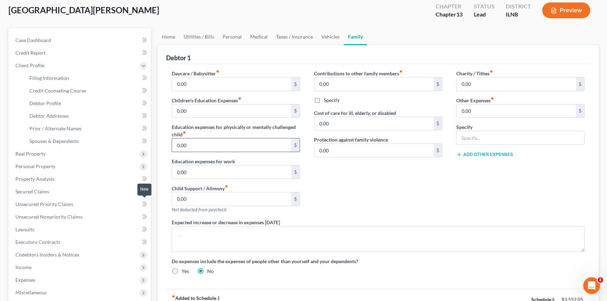
scroll to position [53, 0]
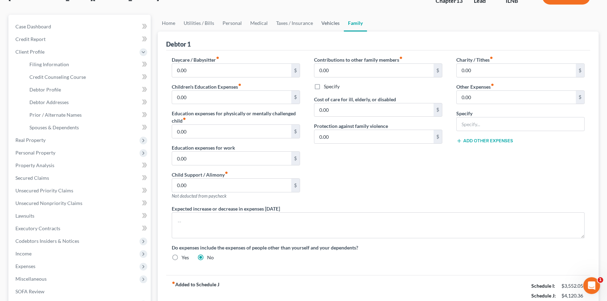
click at [327, 19] on link "Vehicles" at bounding box center [330, 23] width 27 height 17
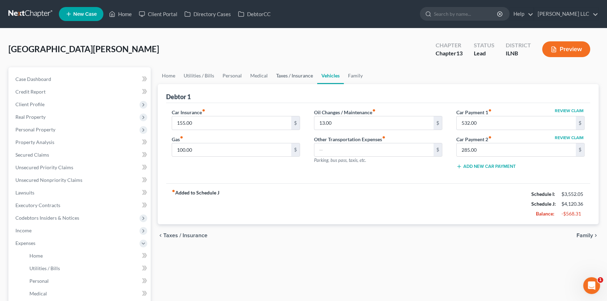
click at [298, 74] on link "Taxes / Insurance" at bounding box center [294, 75] width 45 height 17
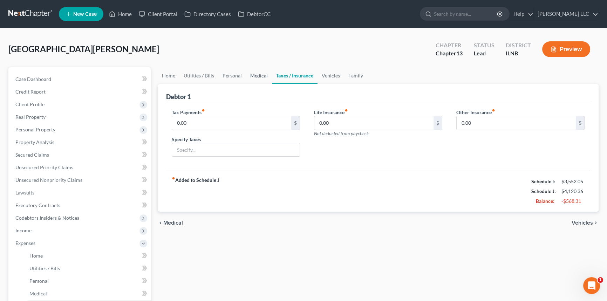
click at [253, 75] on link "Medical" at bounding box center [259, 75] width 26 height 17
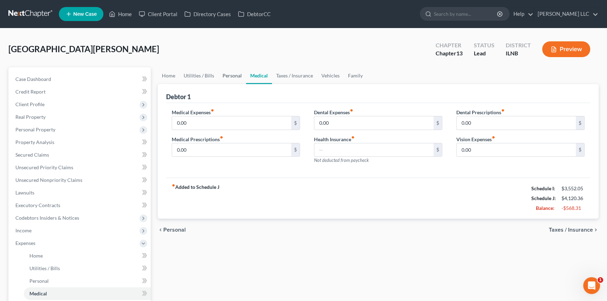
click at [225, 75] on link "Personal" at bounding box center [232, 75] width 28 height 17
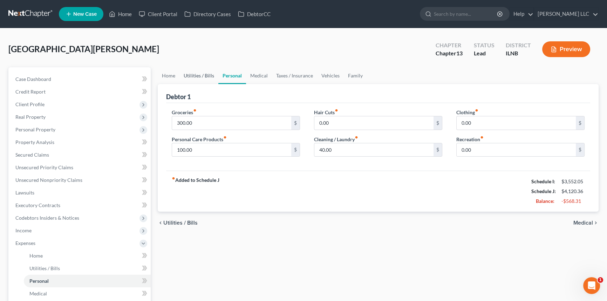
click at [208, 75] on link "Utilities / Bills" at bounding box center [198, 75] width 39 height 17
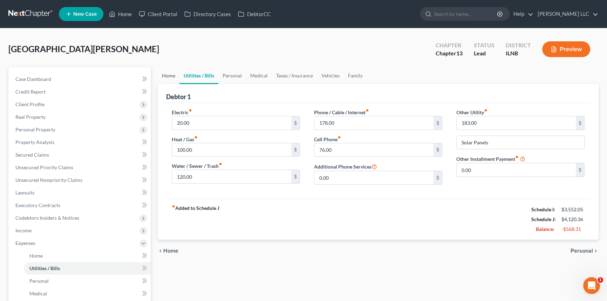
click at [166, 75] on link "Home" at bounding box center [169, 75] width 22 height 17
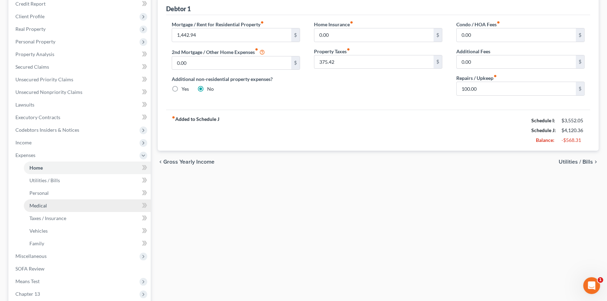
scroll to position [88, 0]
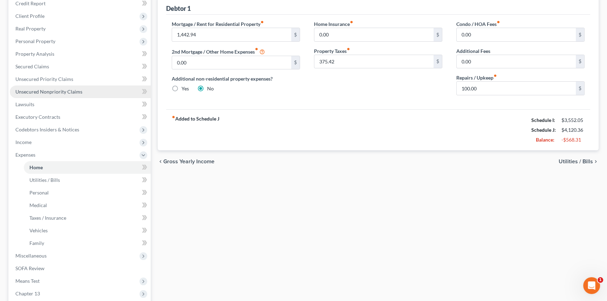
click at [42, 94] on span "Unsecured Nonpriority Claims" at bounding box center [48, 92] width 67 height 6
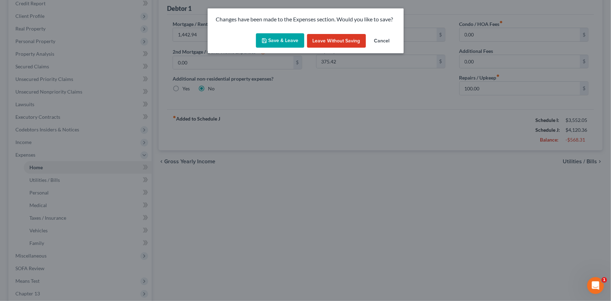
click at [282, 36] on button "Save & Leave" at bounding box center [280, 40] width 48 height 15
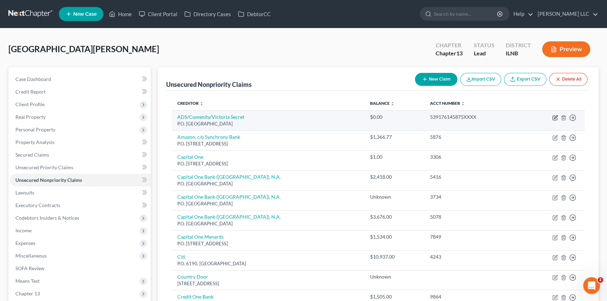
click at [553, 116] on icon "button" at bounding box center [555, 118] width 6 height 6
select select "36"
select select "2"
select select "0"
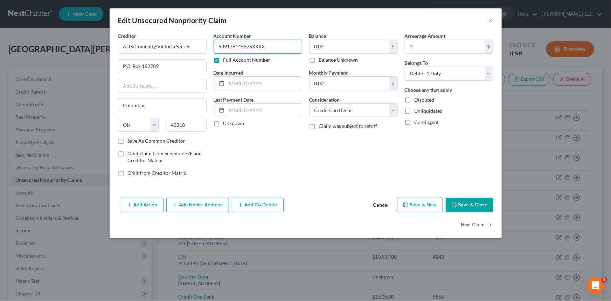
click at [282, 45] on input "539176145875XXXX" at bounding box center [258, 47] width 89 height 14
type input "[CREDIT_CARD_NUMBER]"
click at [480, 203] on button "Save & Close" at bounding box center [470, 205] width 48 height 15
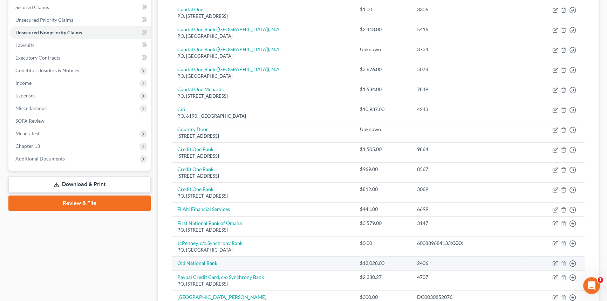
scroll to position [141, 0]
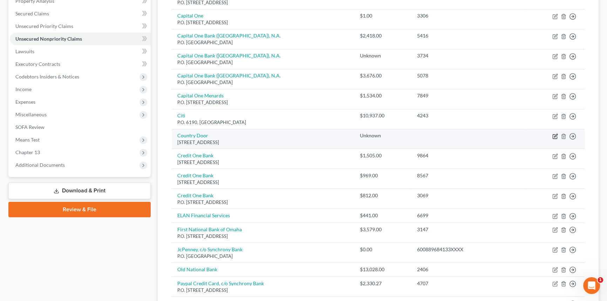
click at [553, 137] on icon "button" at bounding box center [555, 136] width 6 height 6
select select "52"
select select "0"
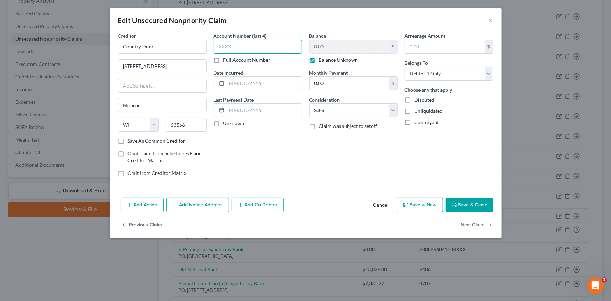
click at [266, 45] on input "text" at bounding box center [258, 47] width 89 height 14
type input "5530"
click at [319, 60] on label "Balance Unknown" at bounding box center [338, 59] width 39 height 7
click at [322, 60] on input "Balance Unknown" at bounding box center [324, 58] width 5 height 5
checkbox input "false"
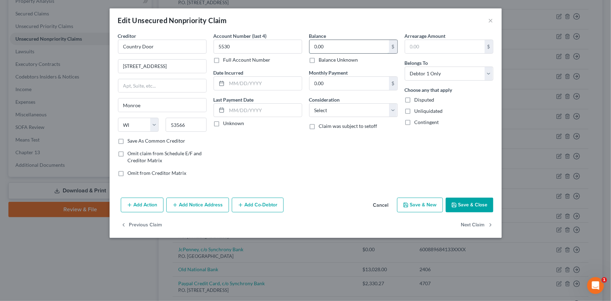
click at [335, 47] on input "0.00" at bounding box center [350, 46] width 80 height 13
click at [392, 110] on select "Select Cable / Satellite Services Collection Agency Credit Card Debt Debt Couns…" at bounding box center [353, 110] width 89 height 14
drag, startPoint x: 262, startPoint y: 141, endPoint x: 431, endPoint y: 145, distance: 169.6
click at [262, 141] on div "Account Number (last 4) 5530 Full Account Number Date Incurred Last Payment Dat…" at bounding box center [258, 107] width 96 height 150
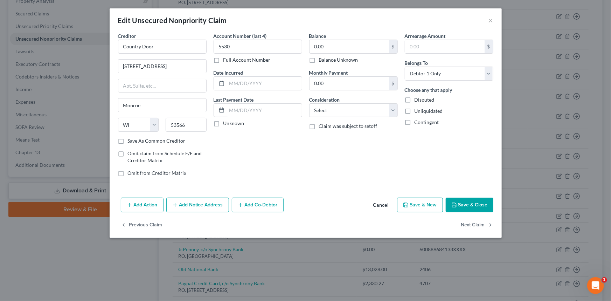
click at [460, 205] on button "Save & Close" at bounding box center [470, 205] width 48 height 15
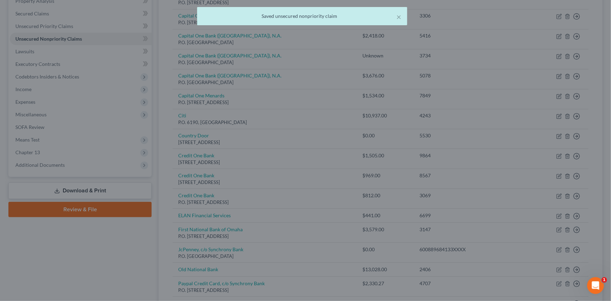
type input "0"
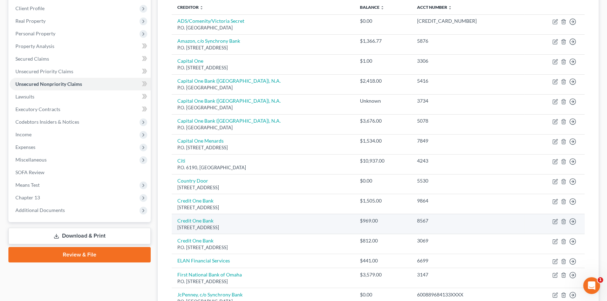
scroll to position [53, 0]
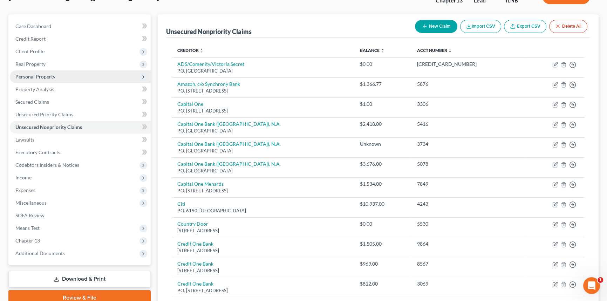
click at [51, 77] on span "Personal Property" at bounding box center [35, 77] width 40 height 6
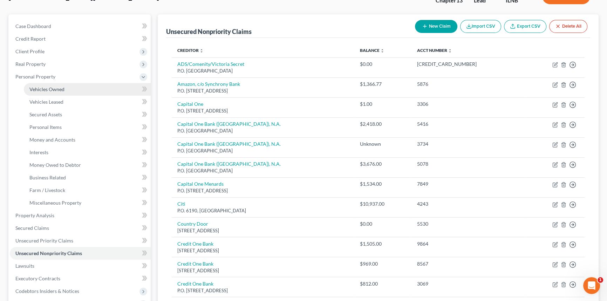
click at [40, 91] on span "Vehicles Owned" at bounding box center [46, 89] width 35 height 6
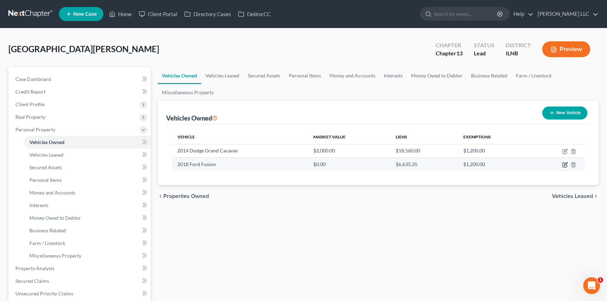
click at [563, 163] on icon "button" at bounding box center [565, 165] width 6 height 6
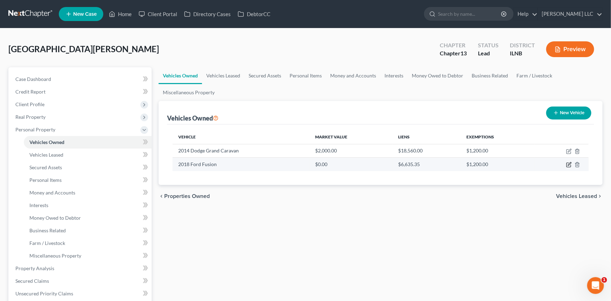
select select "0"
select select "8"
select select "2"
select select "0"
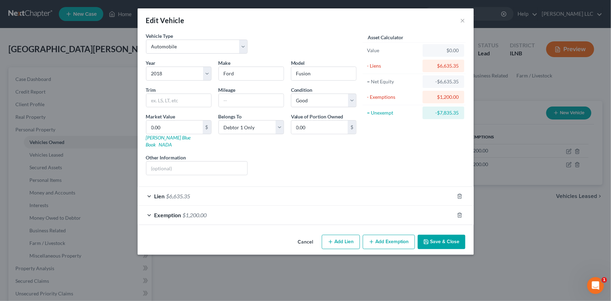
click at [148, 187] on div "Lien $6,635.35" at bounding box center [296, 196] width 317 height 19
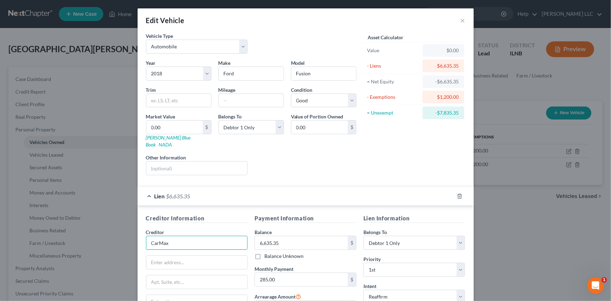
click at [217, 242] on input "CarMax" at bounding box center [197, 243] width 102 height 14
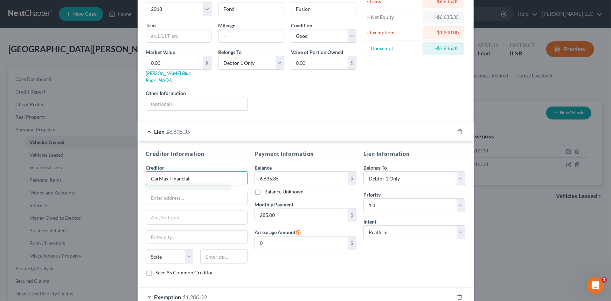
scroll to position [70, 0]
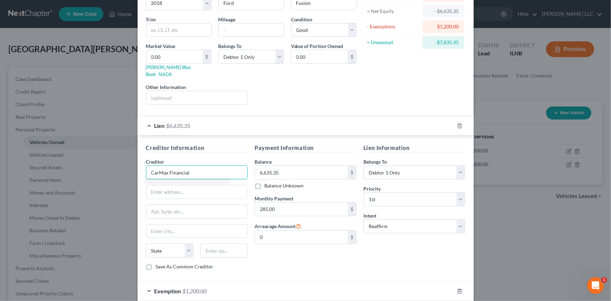
type input "CarMax Financial"
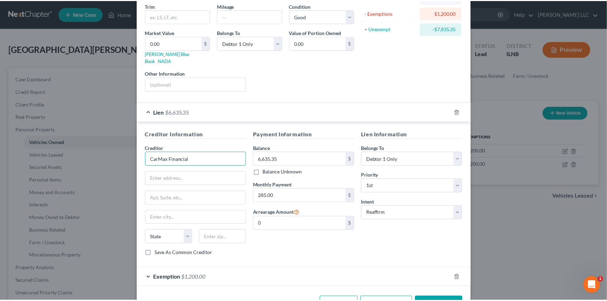
scroll to position [88, 0]
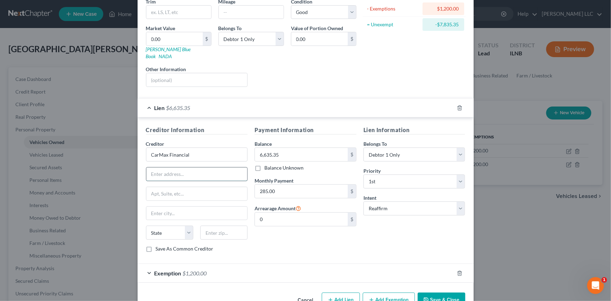
click at [172, 169] on input "text" at bounding box center [196, 173] width 101 height 13
type input "P.O. Box 6045"
drag, startPoint x: 165, startPoint y: 147, endPoint x: 193, endPoint y: 137, distance: 29.3
click at [165, 147] on input "CarMax Financial" at bounding box center [197, 154] width 102 height 14
type input "CarMax Auto Financial"
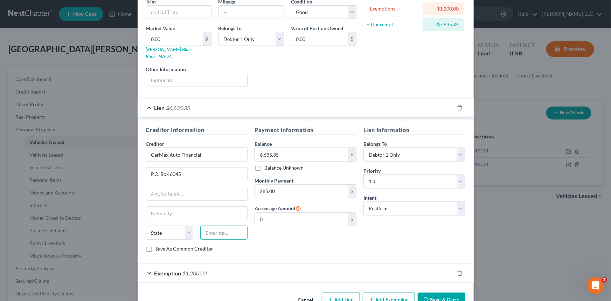
drag, startPoint x: 220, startPoint y: 221, endPoint x: 215, endPoint y: 221, distance: 5.0
click at [220, 226] on input "text" at bounding box center [223, 233] width 47 height 14
type input "60197"
type input "[PERSON_NAME] Stream"
select select "14"
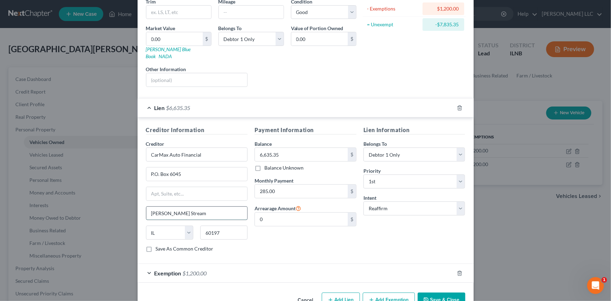
click at [164, 207] on input "[PERSON_NAME] Stream" at bounding box center [196, 213] width 101 height 13
click at [284, 235] on div "Payment Information Balance 6,635.35 $ Balance Unknown Balance Undetermined 6,6…" at bounding box center [305, 192] width 109 height 132
click at [435, 292] on button "Save & Close" at bounding box center [442, 299] width 48 height 15
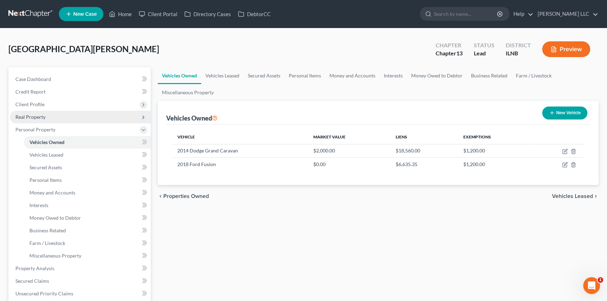
click at [56, 116] on span "Real Property" at bounding box center [80, 117] width 141 height 13
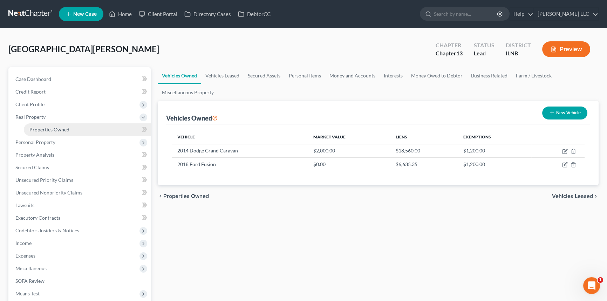
click at [58, 131] on span "Properties Owned" at bounding box center [49, 129] width 40 height 6
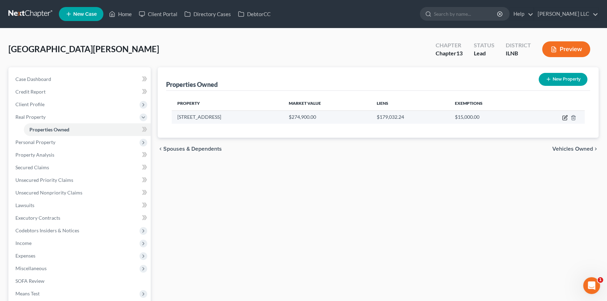
click at [562, 116] on icon "button" at bounding box center [564, 118] width 4 height 4
select select "14"
select select "31"
select select "0"
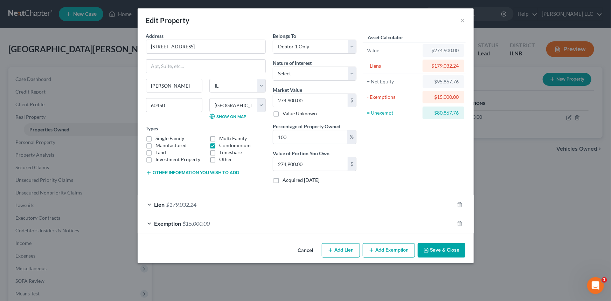
click at [146, 202] on div "Lien $179,032.24" at bounding box center [296, 204] width 317 height 19
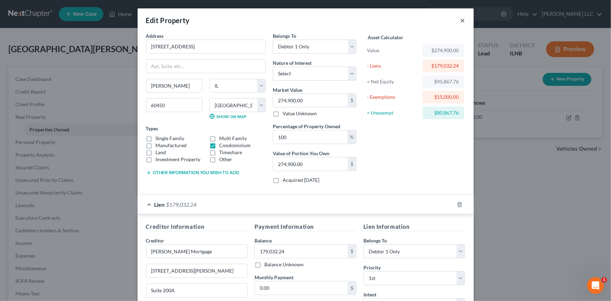
click at [461, 18] on button "×" at bounding box center [463, 20] width 5 height 8
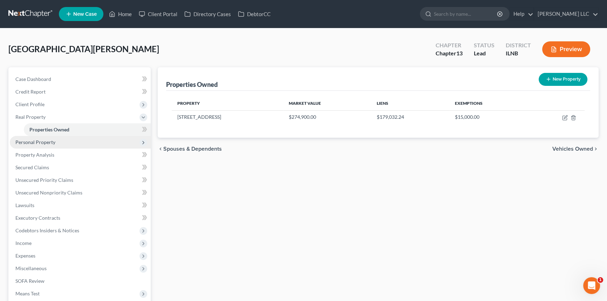
click at [55, 146] on span "Personal Property" at bounding box center [80, 142] width 141 height 13
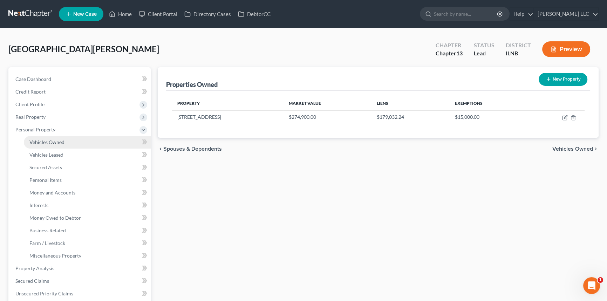
click at [57, 140] on span "Vehicles Owned" at bounding box center [46, 142] width 35 height 6
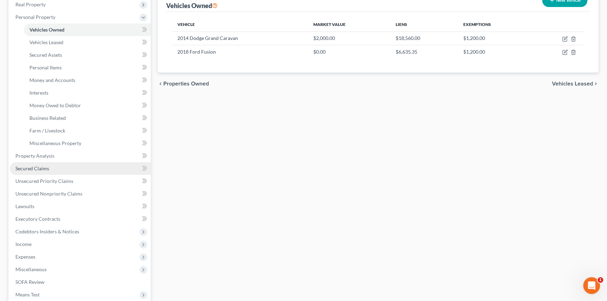
scroll to position [123, 0]
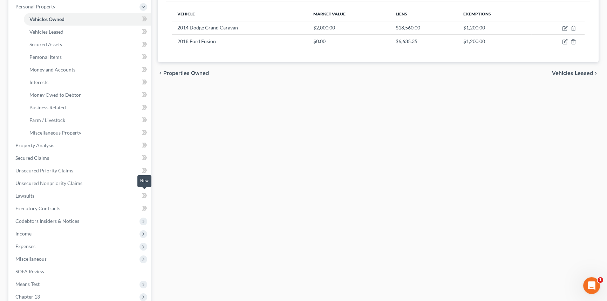
click at [143, 196] on icon at bounding box center [143, 195] width 3 height 5
click at [23, 193] on span "Lawsuits" at bounding box center [24, 196] width 19 height 6
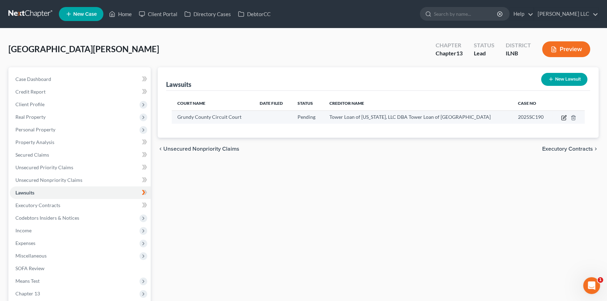
click at [565, 116] on icon "button" at bounding box center [564, 118] width 6 height 6
select select "14"
select select "0"
select select "4"
select select "14"
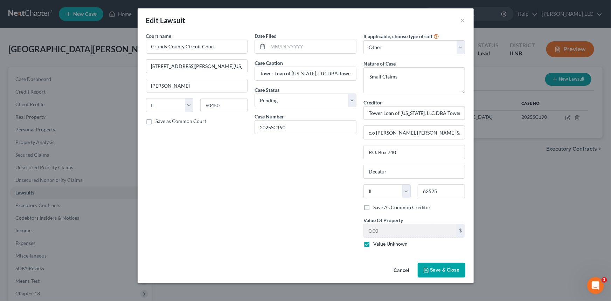
click at [373, 243] on label "Value Unknown" at bounding box center [390, 243] width 34 height 7
click at [376, 243] on input "Value Unknown" at bounding box center [378, 242] width 5 height 5
checkbox input "false"
click at [396, 230] on input "0.00" at bounding box center [410, 230] width 93 height 13
type input "3,508.84"
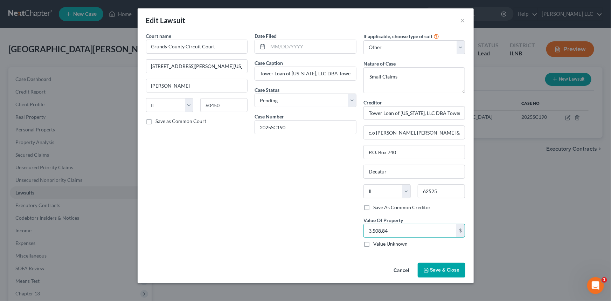
click at [441, 269] on span "Save & Close" at bounding box center [444, 270] width 29 height 6
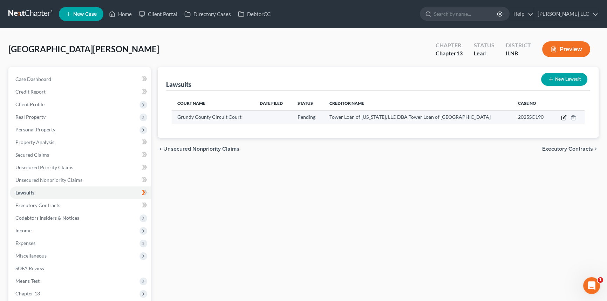
click at [565, 119] on icon "button" at bounding box center [563, 118] width 4 height 4
select select "14"
select select "0"
select select "4"
select select "14"
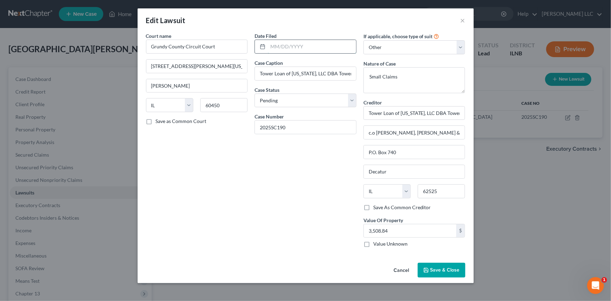
click at [288, 46] on input "text" at bounding box center [312, 46] width 88 height 13
type input "[DATE]"
click at [443, 268] on span "Save & Close" at bounding box center [444, 270] width 29 height 6
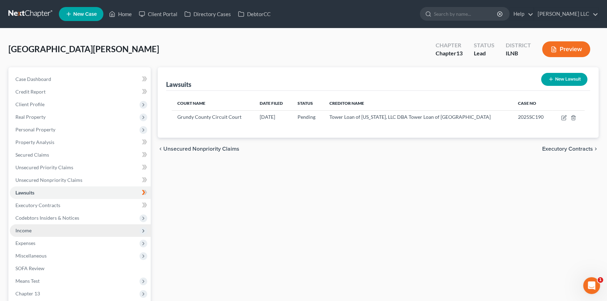
click at [28, 231] on span "Income" at bounding box center [23, 230] width 16 height 6
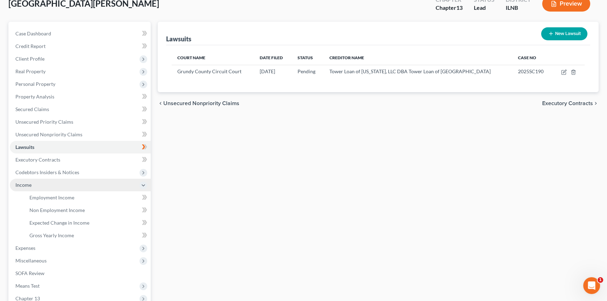
scroll to position [53, 0]
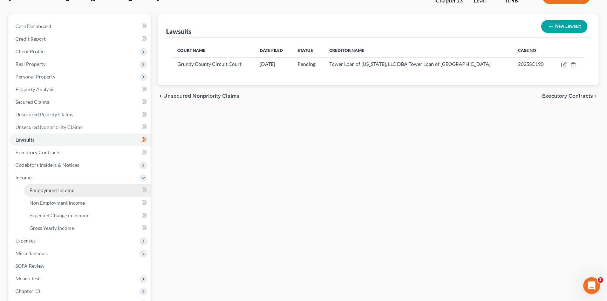
click at [51, 188] on span "Employment Income" at bounding box center [51, 190] width 45 height 6
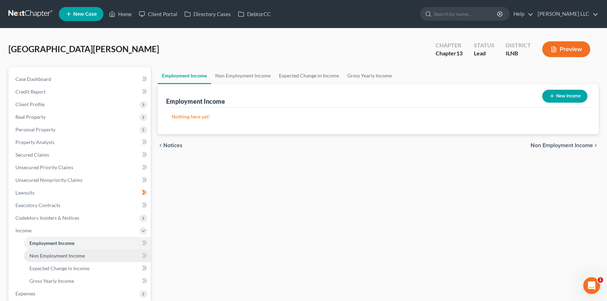
click at [53, 254] on span "Non Employment Income" at bounding box center [56, 256] width 55 height 6
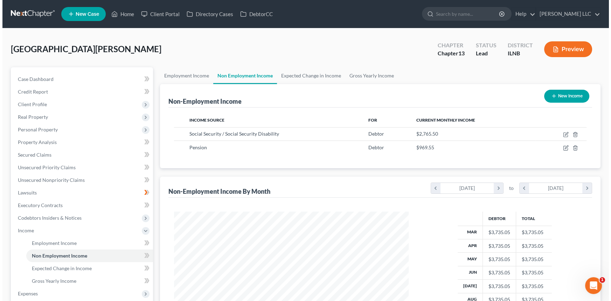
scroll to position [125, 249]
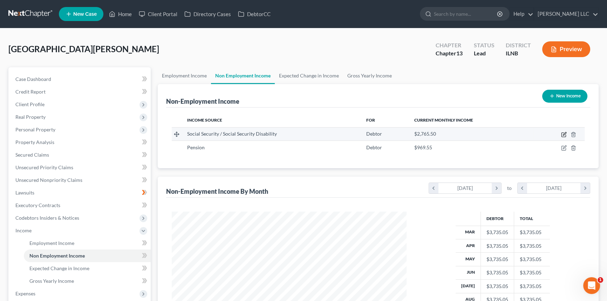
click at [564, 135] on icon "button" at bounding box center [564, 135] width 6 height 6
select select "4"
select select "0"
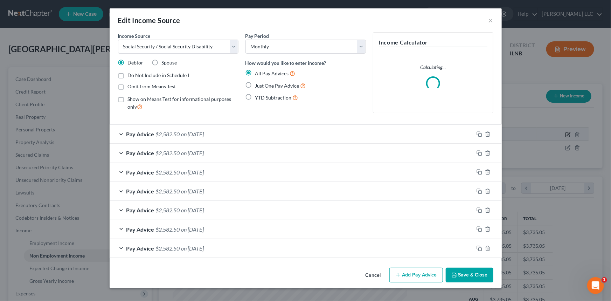
scroll to position [125, 251]
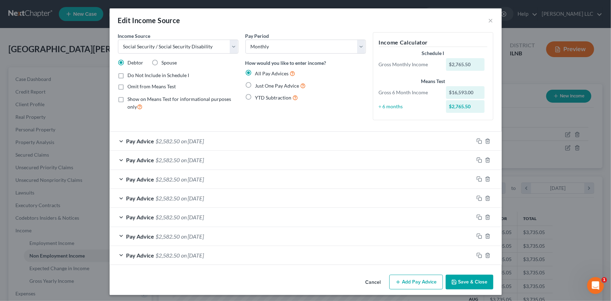
click at [401, 283] on button "Add Pay Advice" at bounding box center [416, 282] width 54 height 15
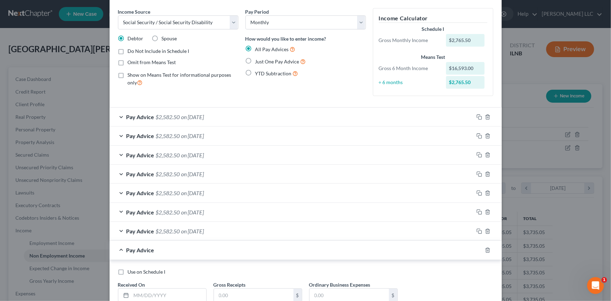
scroll to position [74, 0]
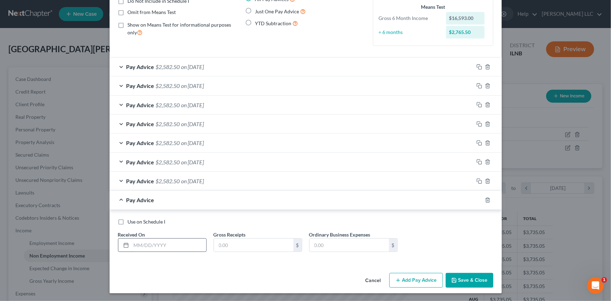
drag, startPoint x: 129, startPoint y: 242, endPoint x: 140, endPoint y: 243, distance: 10.7
click at [131, 242] on input "text" at bounding box center [168, 245] width 75 height 13
type input "[DATE]"
click at [226, 242] on input "text" at bounding box center [254, 245] width 80 height 13
type input "2,765.50"
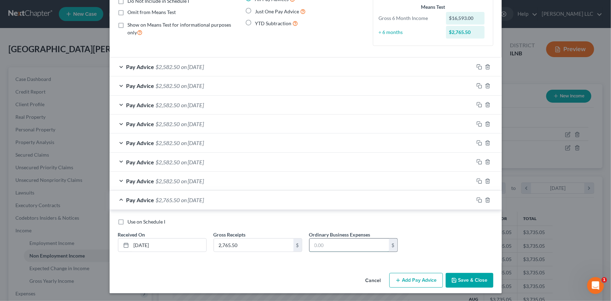
click at [329, 240] on input "text" at bounding box center [350, 245] width 80 height 13
type input "183.00"
click at [413, 280] on button "Add Pay Advice" at bounding box center [416, 280] width 54 height 15
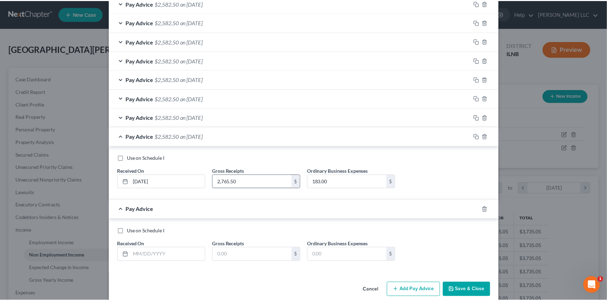
scroll to position [147, 0]
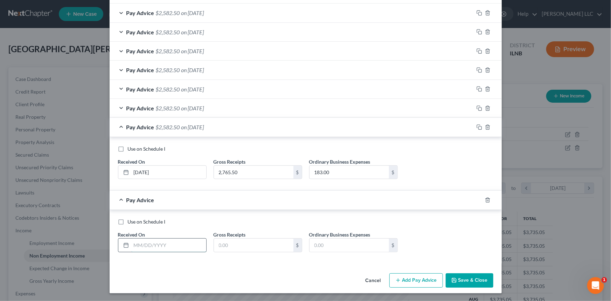
drag, startPoint x: 163, startPoint y: 243, endPoint x: 163, endPoint y: 239, distance: 4.9
click at [163, 243] on input "text" at bounding box center [168, 245] width 75 height 13
type input "[DATE]"
click at [227, 246] on input "text" at bounding box center [254, 245] width 80 height 13
type input "2,765.50"
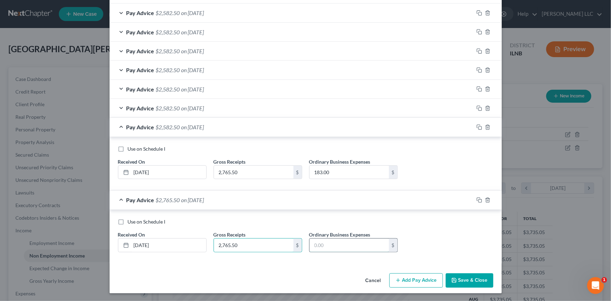
click at [351, 245] on input "text" at bounding box center [350, 245] width 80 height 13
type input "183.00"
click at [465, 274] on button "Save & Close" at bounding box center [470, 280] width 48 height 15
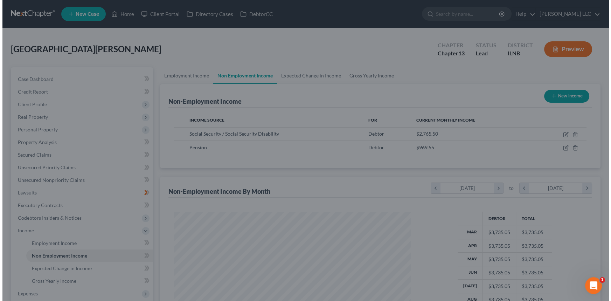
scroll to position [350138, 350014]
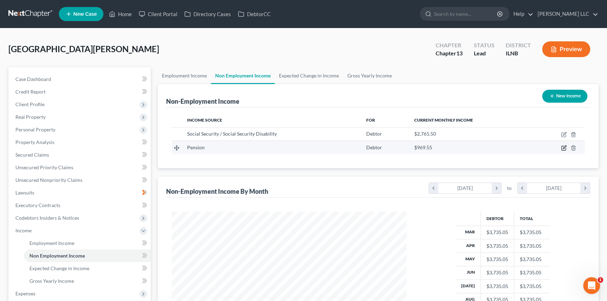
click at [565, 149] on icon "button" at bounding box center [564, 148] width 6 height 6
select select "2"
select select "0"
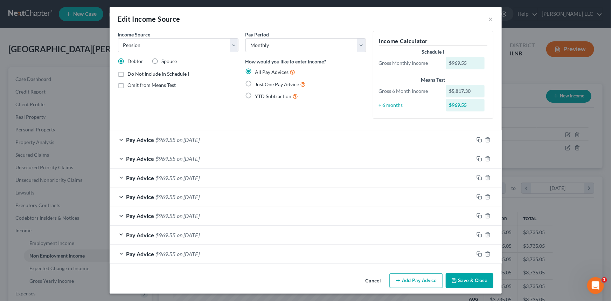
scroll to position [2, 0]
click at [413, 282] on button "Add Pay Advice" at bounding box center [416, 280] width 54 height 15
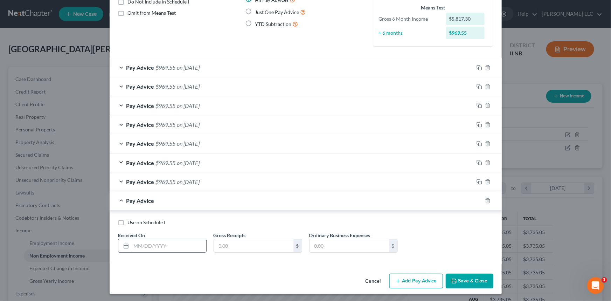
scroll to position [74, 0]
click at [144, 243] on input "text" at bounding box center [168, 245] width 75 height 13
type input "[DATE]"
click at [252, 239] on input "text" at bounding box center [254, 245] width 80 height 13
type input "969.55"
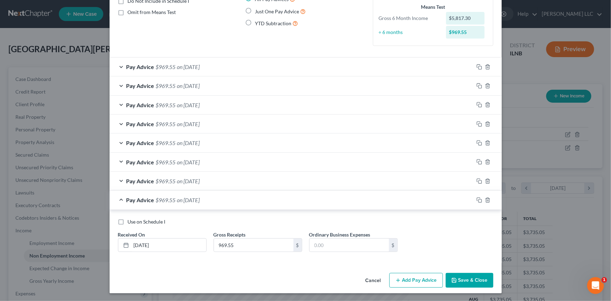
click at [418, 275] on button "Add Pay Advice" at bounding box center [416, 280] width 54 height 15
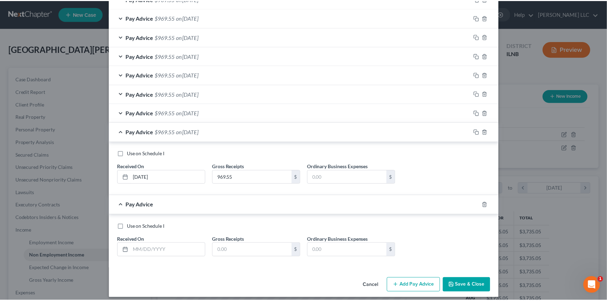
scroll to position [147, 0]
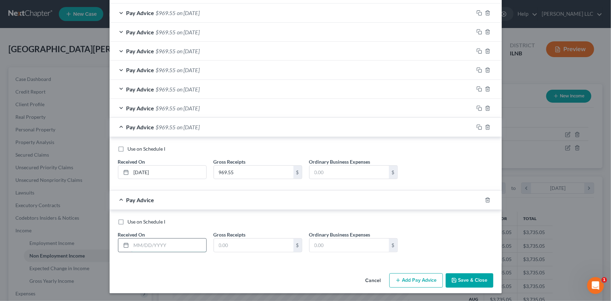
click at [134, 248] on input "text" at bounding box center [168, 245] width 75 height 13
type input "[DATE]"
click at [265, 242] on input "text" at bounding box center [254, 245] width 80 height 13
type input "969.55"
click at [475, 278] on button "Save & Close" at bounding box center [470, 280] width 48 height 15
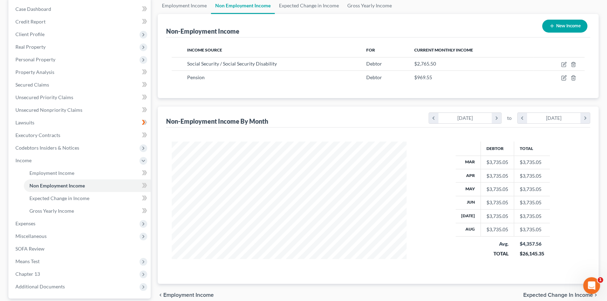
scroll to position [70, 0]
click at [65, 213] on link "Gross Yearly Income" at bounding box center [87, 210] width 127 height 13
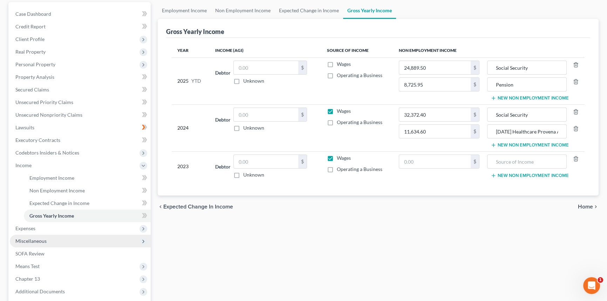
scroll to position [70, 0]
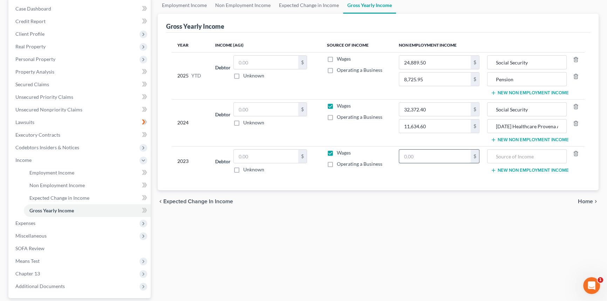
click at [454, 157] on input "text" at bounding box center [434, 156] width 71 height 13
type input "11,634.60"
click at [506, 157] on input "text" at bounding box center [526, 156] width 71 height 13
click at [548, 124] on input "[DATE] Healthcare Provena Annuity Plan" at bounding box center [526, 125] width 71 height 13
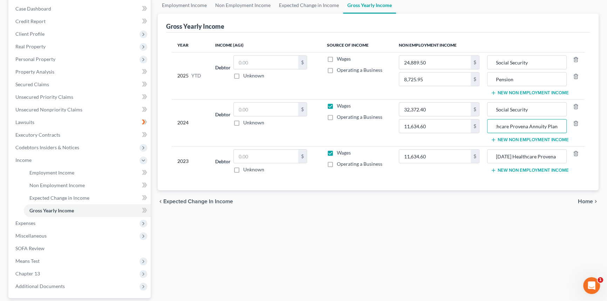
scroll to position [0, 32]
click at [558, 156] on input "[DATE] Healthcare Provena" at bounding box center [526, 156] width 71 height 13
click at [558, 157] on input "[DATE] Healthcare Provena" at bounding box center [526, 156] width 71 height 13
click at [546, 121] on input "[DATE] Healthcare Provena Annuity Plan" at bounding box center [526, 125] width 71 height 13
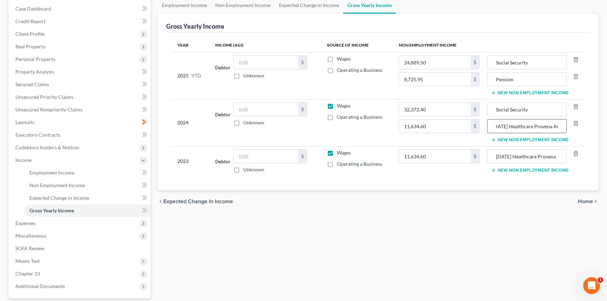
scroll to position [0, 5]
click at [557, 157] on input "[DATE] Healthcare Provena" at bounding box center [526, 156] width 71 height 13
click at [558, 156] on input "[DATE] Healthcare Provena" at bounding box center [526, 156] width 71 height 13
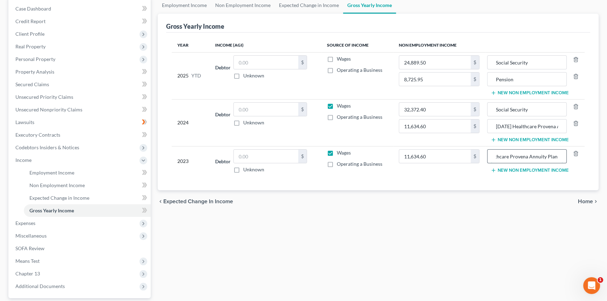
scroll to position [0, 32]
type input "[DATE] Healthcare Provena Annuity Plan"
click at [553, 124] on input "[DATE] Healthcare Provena Annuity Plan" at bounding box center [526, 125] width 71 height 13
click at [557, 156] on input "[DATE] Healthcare Provena Annuity Plan" at bounding box center [526, 156] width 71 height 13
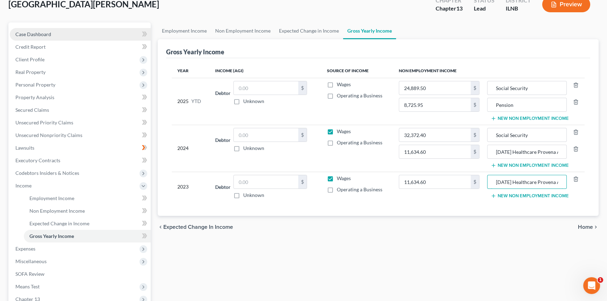
scroll to position [0, 0]
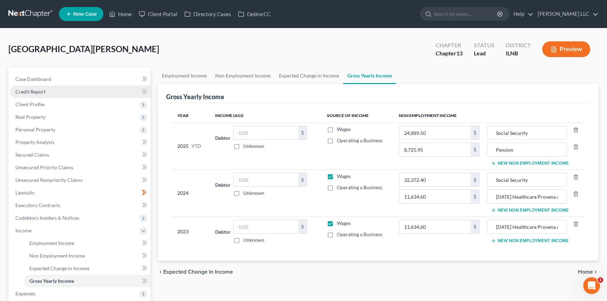
click at [35, 90] on span "Credit Report" at bounding box center [30, 92] width 30 height 6
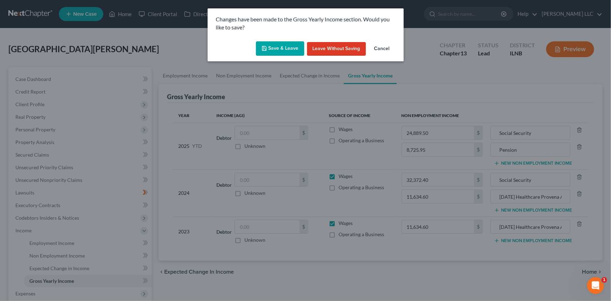
click at [279, 46] on button "Save & Leave" at bounding box center [280, 48] width 48 height 15
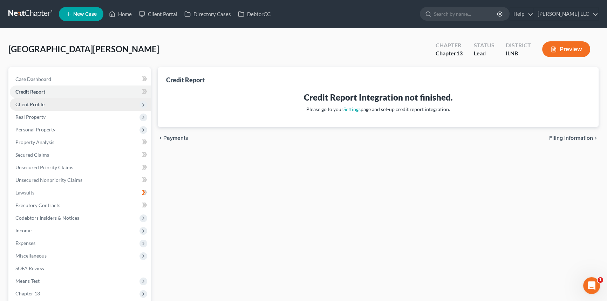
click at [31, 104] on span "Client Profile" at bounding box center [29, 104] width 29 height 6
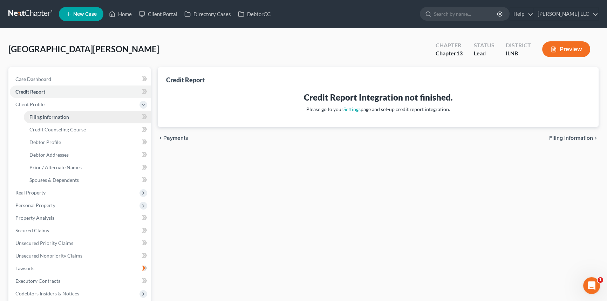
click at [36, 118] on span "Filing Information" at bounding box center [49, 117] width 40 height 6
select select "1"
select select "0"
select select "3"
select select "25"
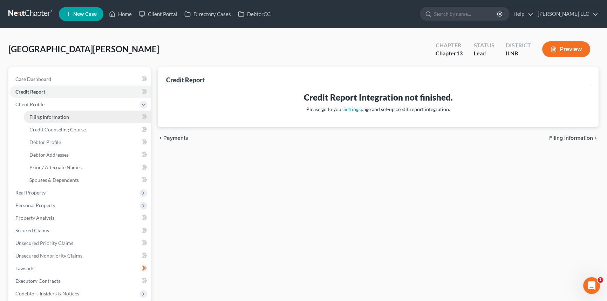
select select "3"
select select "14"
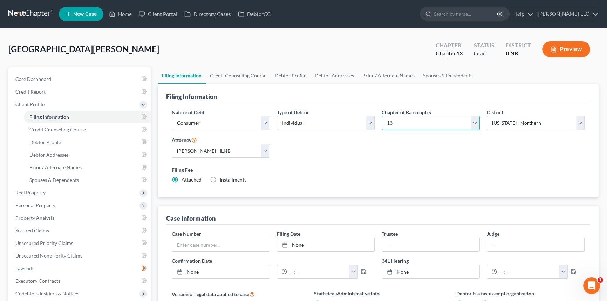
click at [473, 121] on select "Select 7 11 12 13" at bounding box center [430, 123] width 98 height 14
select select "0"
click at [381, 116] on select "Select 7 11 12 13" at bounding box center [430, 123] width 98 height 14
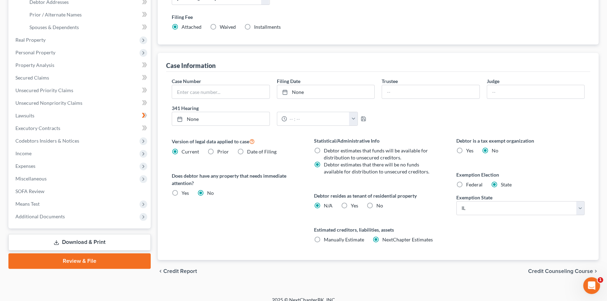
scroll to position [160, 0]
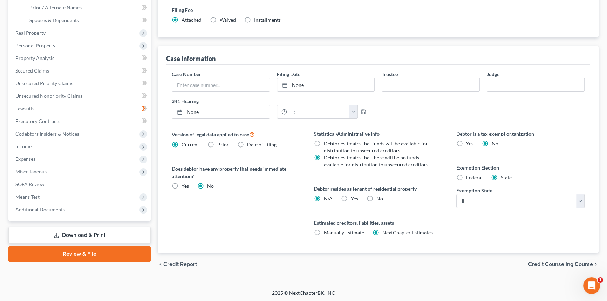
click at [544, 261] on span "Credit Counseling Course" at bounding box center [560, 264] width 65 height 6
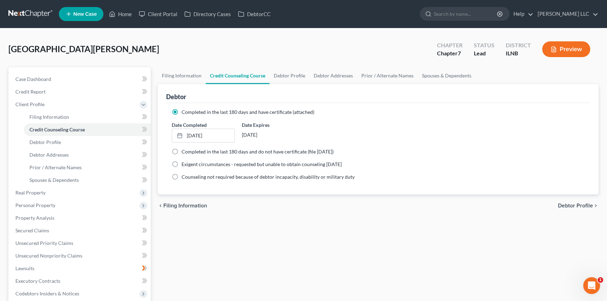
click at [563, 206] on span "Debtor Profile" at bounding box center [575, 206] width 35 height 6
select select "0"
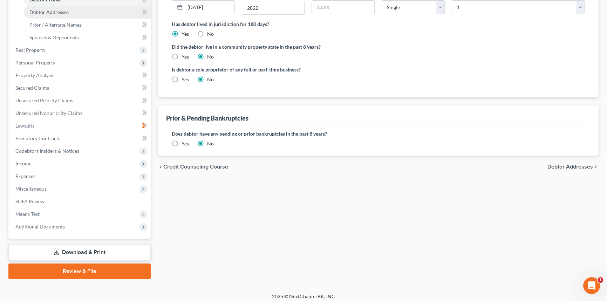
scroll to position [146, 0]
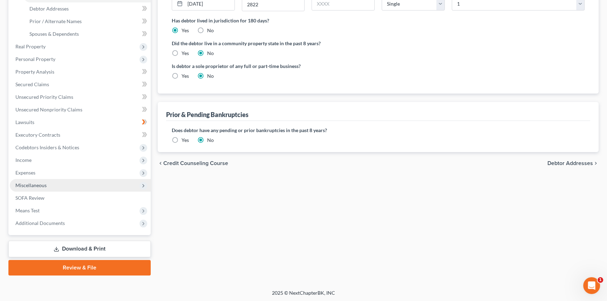
click at [40, 187] on span "Miscellaneous" at bounding box center [30, 185] width 31 height 6
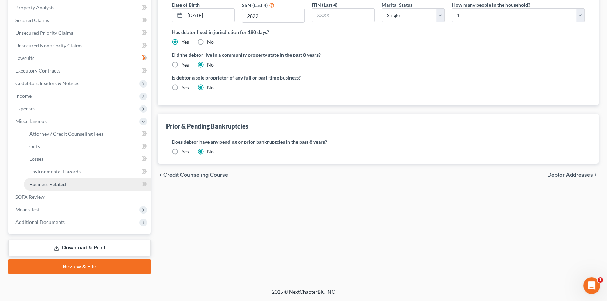
scroll to position [133, 0]
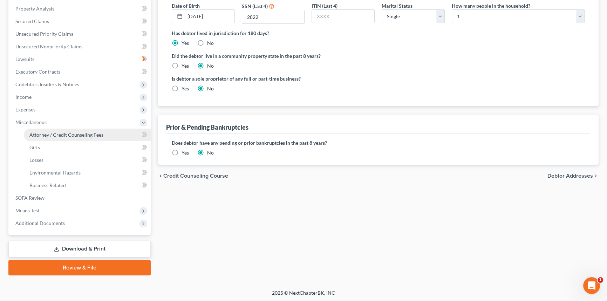
click at [55, 139] on link "Attorney / Credit Counseling Fees" at bounding box center [87, 135] width 127 height 13
select select "0"
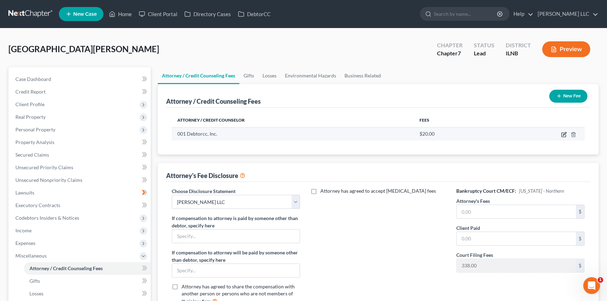
click at [563, 133] on icon "button" at bounding box center [564, 133] width 3 height 3
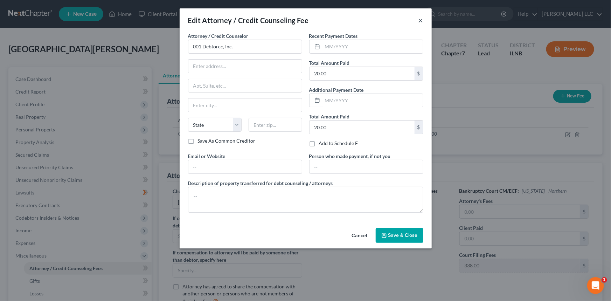
click at [419, 21] on button "×" at bounding box center [421, 20] width 5 height 8
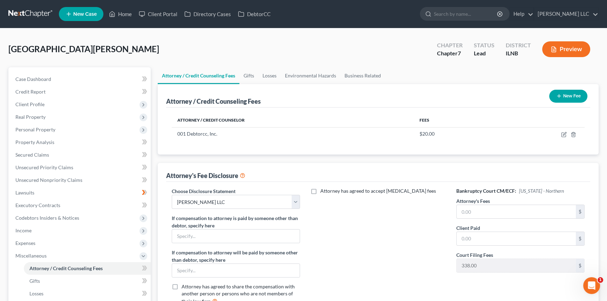
click at [571, 95] on button "New Fee" at bounding box center [568, 96] width 38 height 13
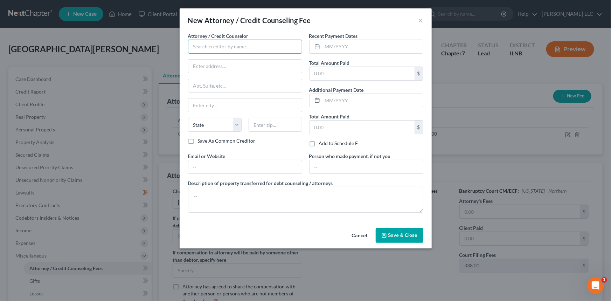
click at [250, 47] on input "text" at bounding box center [245, 47] width 114 height 14
type input "S"
click at [231, 58] on div "[PERSON_NAME] LLC" at bounding box center [230, 58] width 73 height 7
type input "[PERSON_NAME] LLC"
type input "[STREET_ADDRESS]"
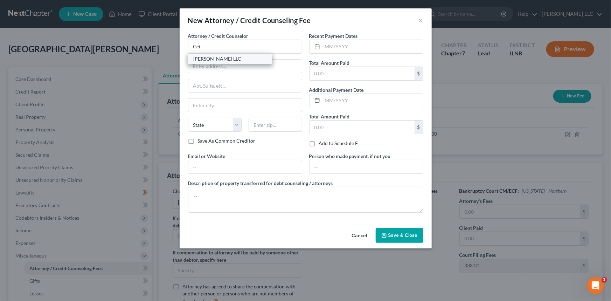
type input "[PERSON_NAME]"
select select "14"
type input "60450"
click at [329, 73] on input "text" at bounding box center [362, 73] width 105 height 13
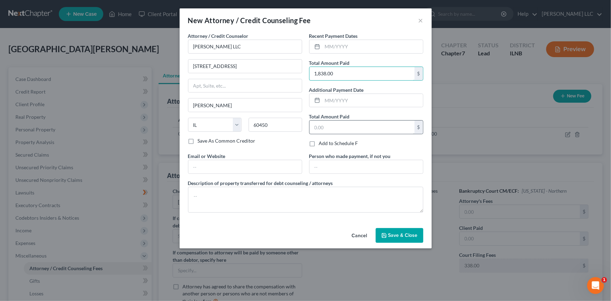
type input "1,838.00"
click at [327, 127] on input "text" at bounding box center [362, 126] width 105 height 13
type input "1,838.00"
click at [327, 50] on input "text" at bounding box center [373, 46] width 101 height 13
type input "08/2025"
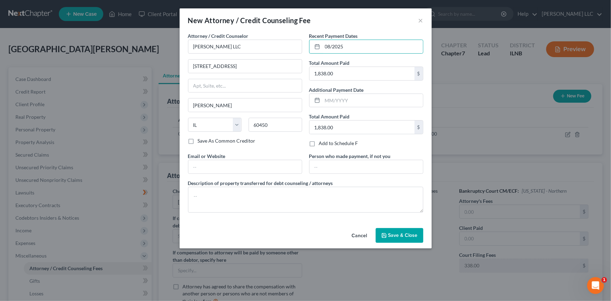
click at [406, 233] on span "Save & Close" at bounding box center [402, 235] width 29 height 6
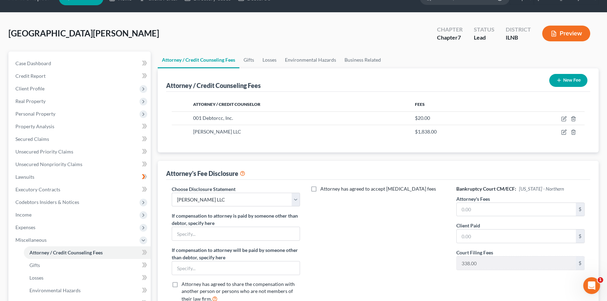
scroll to position [88, 0]
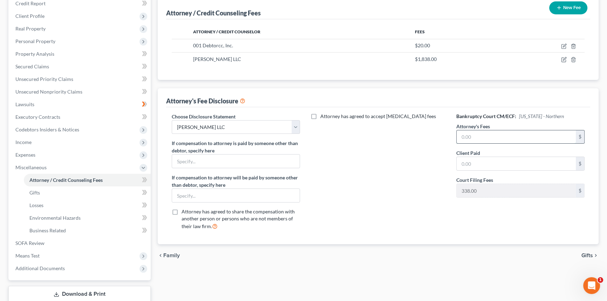
click at [465, 137] on input "text" at bounding box center [515, 136] width 119 height 13
type input "1,500.00"
click at [484, 163] on input "text" at bounding box center [515, 163] width 119 height 13
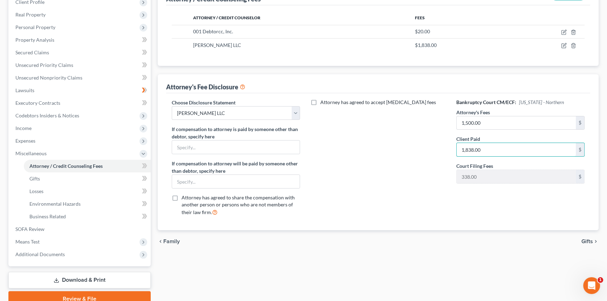
scroll to position [106, 0]
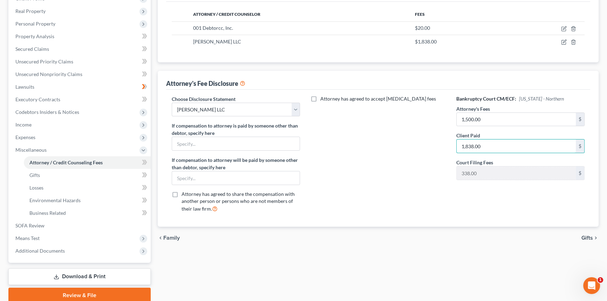
type input "1,838.00"
click at [587, 235] on span "Gifts" at bounding box center [587, 238] width 12 height 6
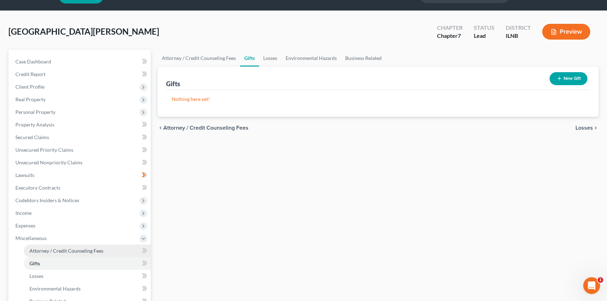
scroll to position [88, 0]
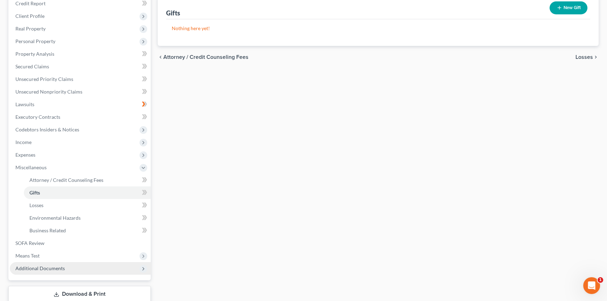
click at [62, 269] on span "Additional Documents" at bounding box center [39, 268] width 49 height 6
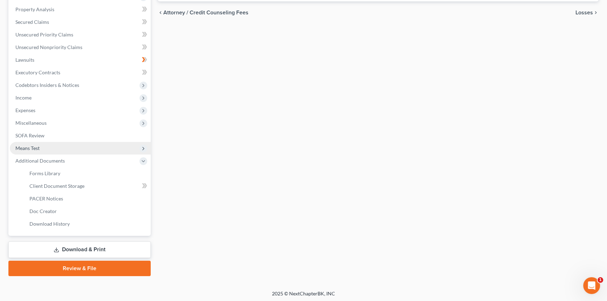
scroll to position [133, 0]
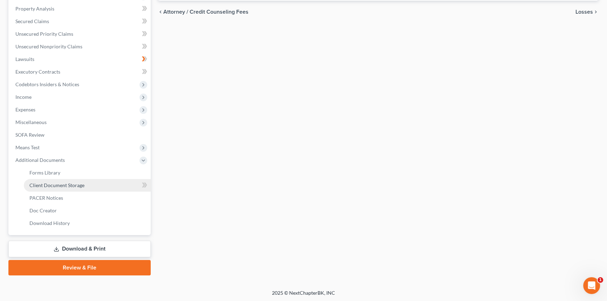
click at [77, 185] on span "Client Document Storage" at bounding box center [56, 185] width 55 height 6
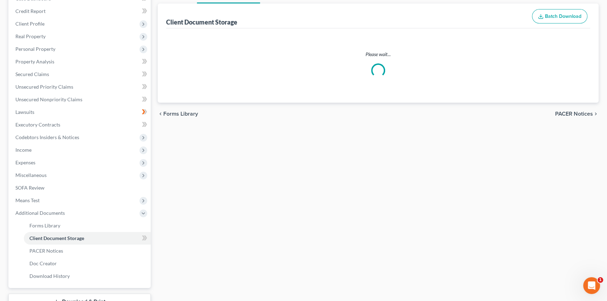
select select "0"
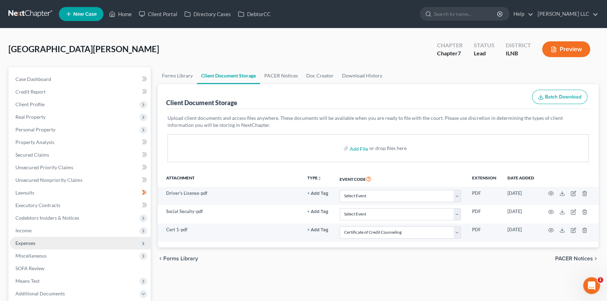
click at [27, 242] on span "Expenses" at bounding box center [25, 243] width 20 height 6
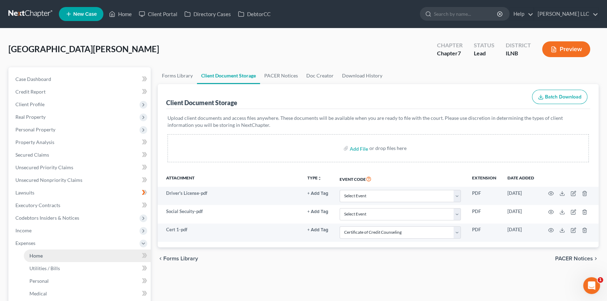
click at [46, 260] on link "Home" at bounding box center [87, 255] width 127 height 13
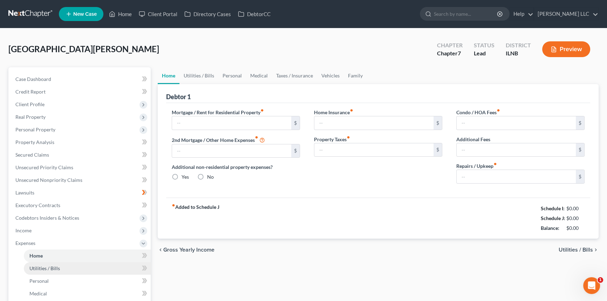
type input "1,442.94"
type input "0.00"
radio input "true"
type input "0.00"
type input "375.42"
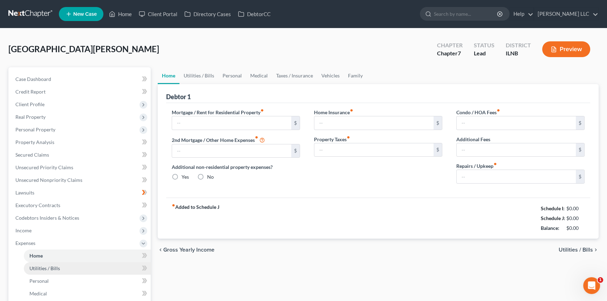
type input "0.00"
type input "100.00"
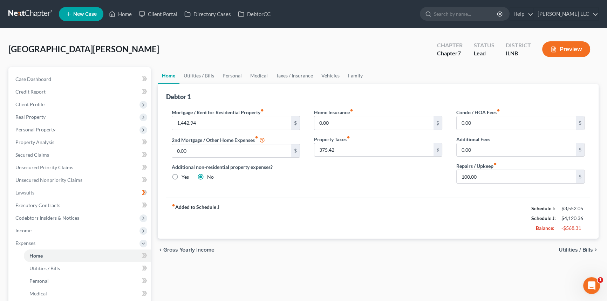
click at [570, 247] on span "Utilities / Bills" at bounding box center [575, 250] width 34 height 6
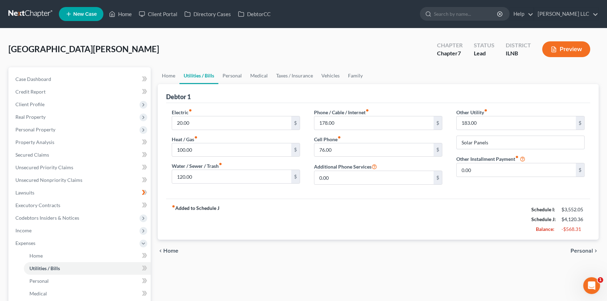
click at [577, 251] on span "Personal" at bounding box center [581, 251] width 22 height 6
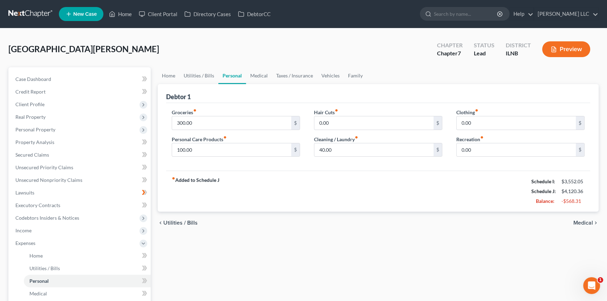
click at [577, 251] on div "Home Utilities / Bills Personal Medical Taxes / Insurance Vehicles Family Debto…" at bounding box center [378, 250] width 448 height 367
click at [589, 218] on div "chevron_left Utilities / Bills Medical chevron_right" at bounding box center [378, 223] width 441 height 22
click at [589, 221] on span "Medical" at bounding box center [583, 223] width 20 height 6
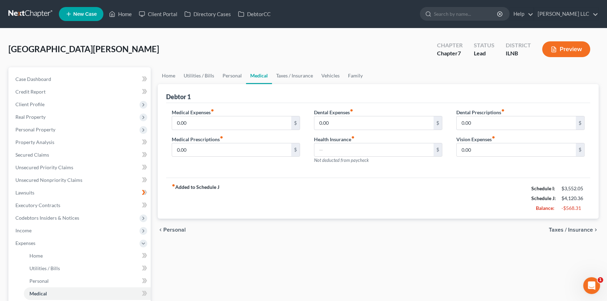
click at [588, 227] on span "Taxes / Insurance" at bounding box center [571, 230] width 44 height 6
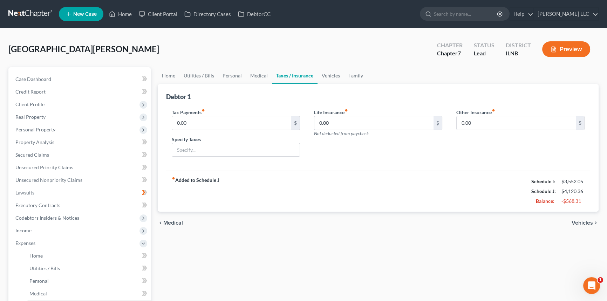
click at [588, 222] on span "Vehicles" at bounding box center [581, 223] width 21 height 6
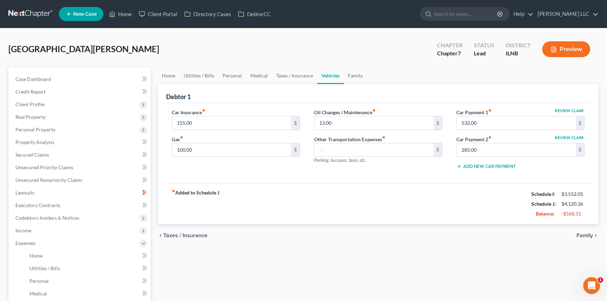
click at [583, 234] on span "Family" at bounding box center [584, 236] width 16 height 6
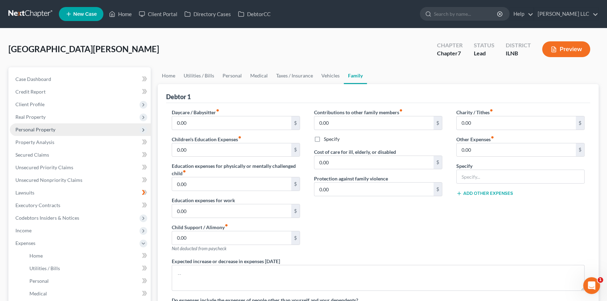
click at [51, 129] on span "Personal Property" at bounding box center [35, 129] width 40 height 6
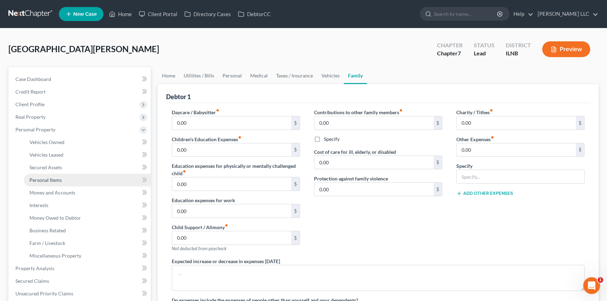
click at [45, 178] on span "Personal Items" at bounding box center [45, 180] width 32 height 6
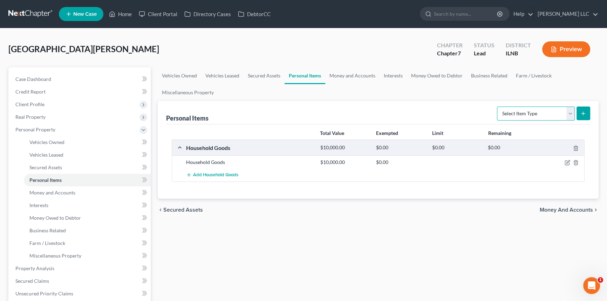
click at [567, 116] on select "Select Item Type Clothing Collectibles Of Value Electronics Firearms Household …" at bounding box center [536, 113] width 78 height 14
select select "clothing"
click at [497, 106] on select "Select Item Type Clothing Collectibles Of Value Electronics Firearms Household …" at bounding box center [536, 113] width 78 height 14
click at [584, 113] on icon "submit" at bounding box center [583, 114] width 6 height 6
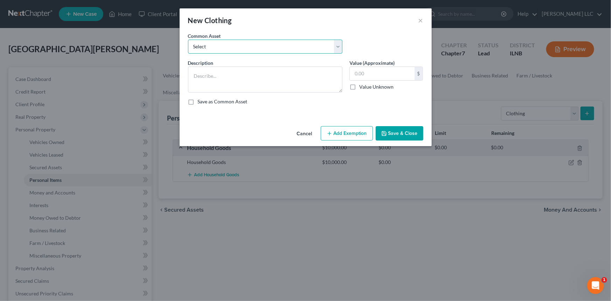
click at [334, 43] on select "Select Personal clothing for family size of 1 Personal clothing for family size…" at bounding box center [265, 47] width 154 height 14
select select "0"
click at [188, 40] on select "Select Personal clothing for family size of 1 Personal clothing for family size…" at bounding box center [265, 47] width 154 height 14
type textarea "Personal clothing for family size of 1"
type input "100.00"
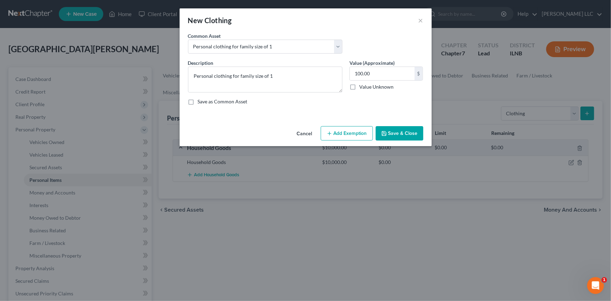
click at [357, 133] on button "Add Exemption" at bounding box center [347, 133] width 52 height 15
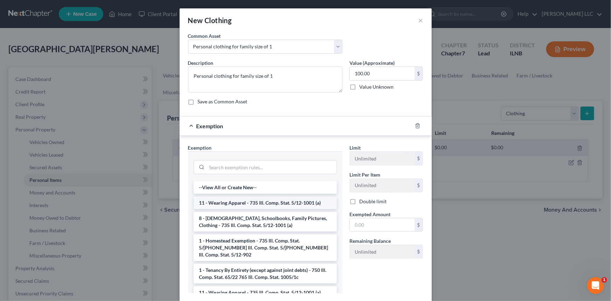
click at [229, 203] on li "11 - Wearing Apparel - 735 Ill. Comp. Stat. 5/12-1001 (a)" at bounding box center [265, 202] width 143 height 13
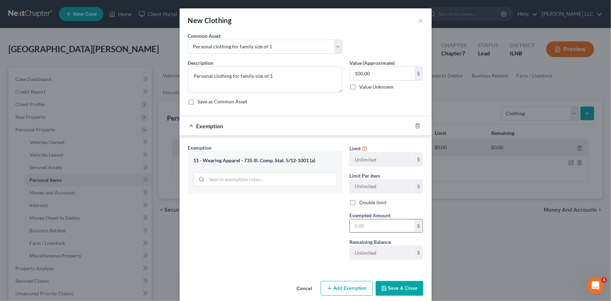
click at [357, 222] on input "text" at bounding box center [382, 225] width 65 height 13
type input "100.00"
click at [391, 290] on button "Save & Close" at bounding box center [400, 288] width 48 height 15
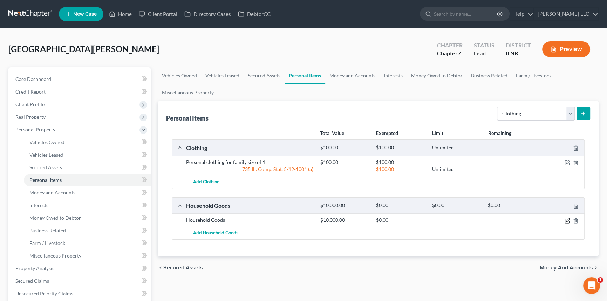
click at [568, 221] on icon "button" at bounding box center [567, 221] width 6 height 6
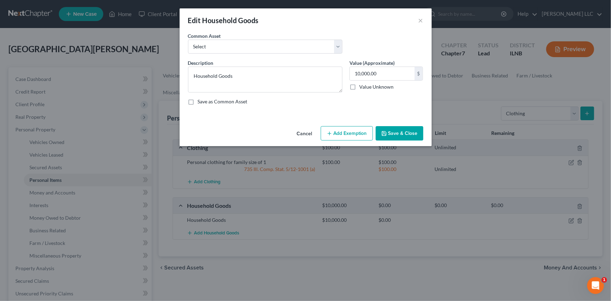
click at [353, 132] on button "Add Exemption" at bounding box center [347, 133] width 52 height 15
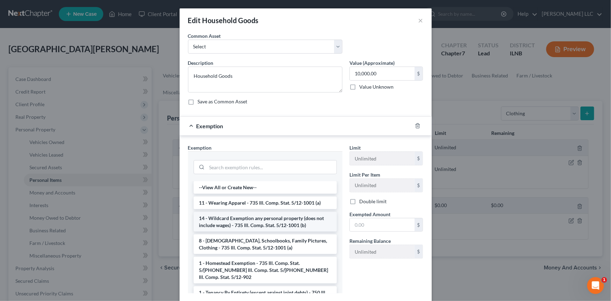
click at [243, 221] on li "14 - Wildcard Exemption any personal property (does not include wages) - 735 Il…" at bounding box center [265, 222] width 143 height 20
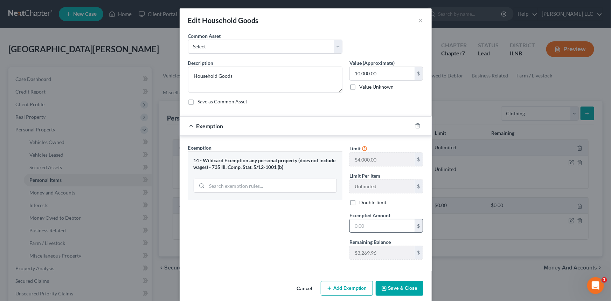
click at [361, 224] on input "text" at bounding box center [382, 225] width 65 height 13
type input "3,269.96"
click at [387, 287] on button "Save & Close" at bounding box center [400, 288] width 48 height 15
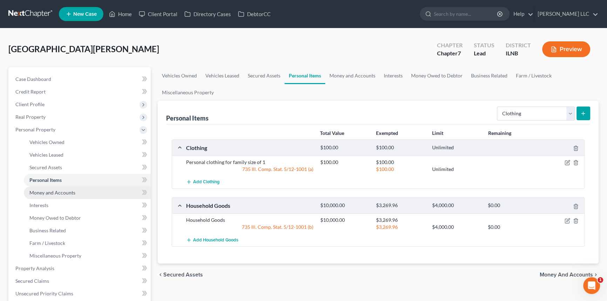
click at [62, 191] on span "Money and Accounts" at bounding box center [52, 192] width 46 height 6
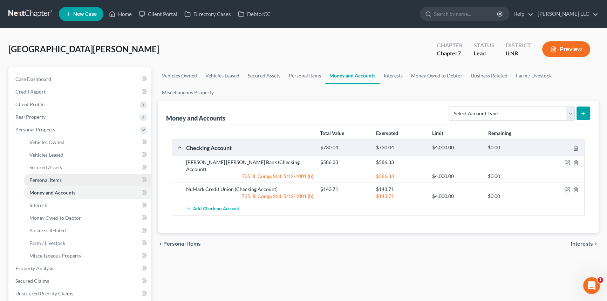
click at [47, 180] on span "Personal Items" at bounding box center [45, 180] width 32 height 6
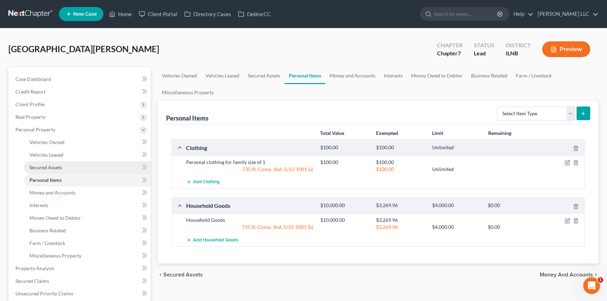
click at [51, 165] on span "Secured Assets" at bounding box center [45, 167] width 33 height 6
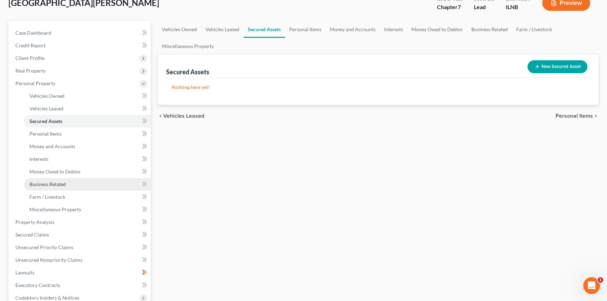
scroll to position [53, 0]
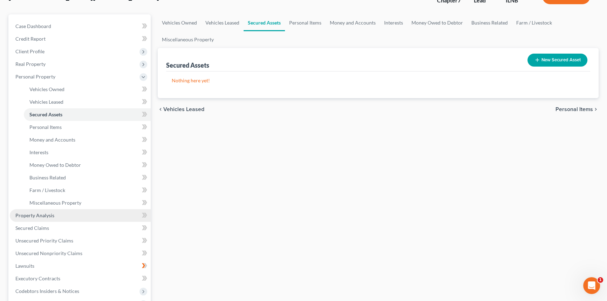
click at [44, 216] on span "Property Analysis" at bounding box center [34, 215] width 39 height 6
